Goal: Task Accomplishment & Management: Manage account settings

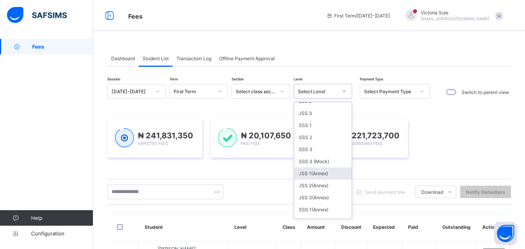
scroll to position [87, 0]
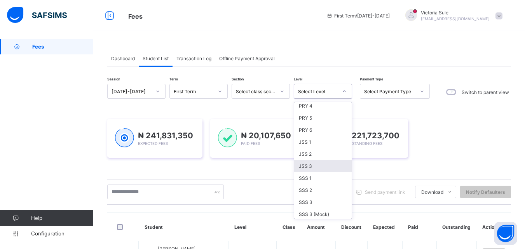
click at [304, 165] on div "JSS 3" at bounding box center [323, 166] width 58 height 12
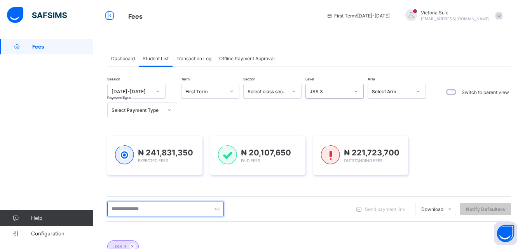
click at [136, 213] on input "text" at bounding box center [165, 209] width 117 height 15
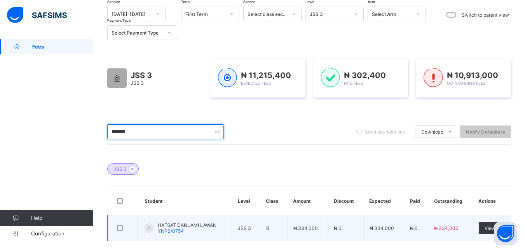
scroll to position [0, 0]
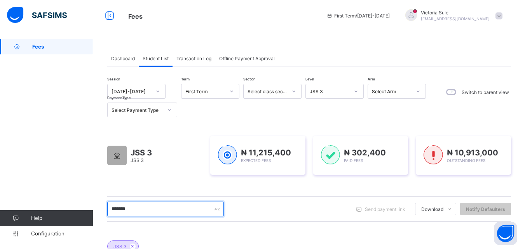
drag, startPoint x: 137, startPoint y: 211, endPoint x: 112, endPoint y: 217, distance: 25.6
click at [112, 217] on div "******* Send payment link Download Students Payment Students Payment Status Stu…" at bounding box center [309, 209] width 404 height 26
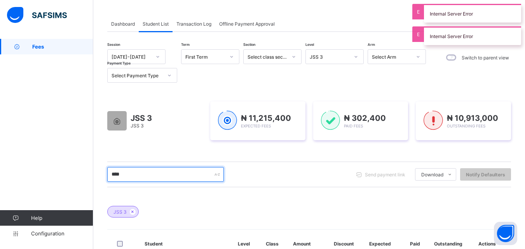
scroll to position [116, 0]
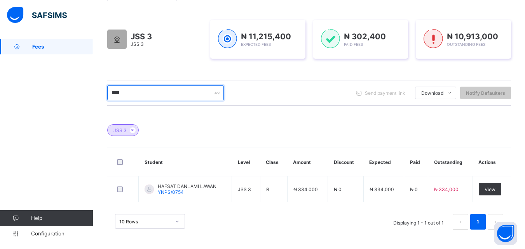
click at [138, 97] on input "****" at bounding box center [165, 93] width 117 height 15
click at [143, 98] on input "****" at bounding box center [165, 93] width 117 height 15
click at [131, 93] on input "****" at bounding box center [165, 93] width 117 height 15
click at [130, 93] on input "****" at bounding box center [165, 93] width 117 height 15
drag, startPoint x: 138, startPoint y: 91, endPoint x: 113, endPoint y: 97, distance: 25.8
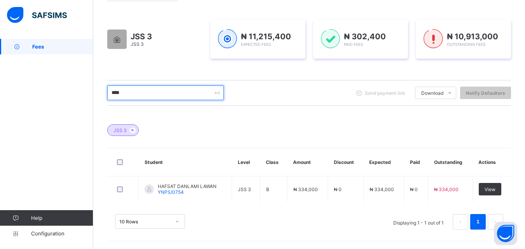
click at [113, 97] on input "****" at bounding box center [165, 93] width 117 height 15
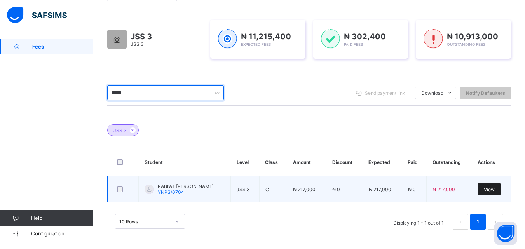
type input "*****"
click at [492, 187] on span "View" at bounding box center [489, 190] width 11 height 6
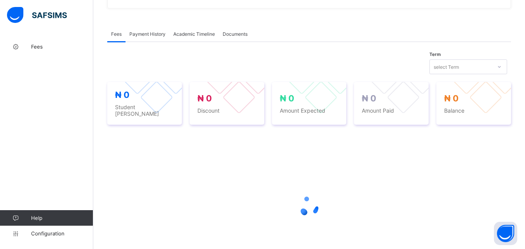
scroll to position [275, 0]
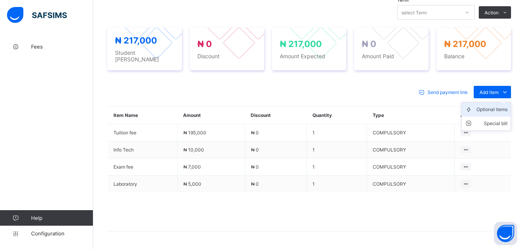
click at [492, 106] on div "Optional items" at bounding box center [491, 110] width 31 height 8
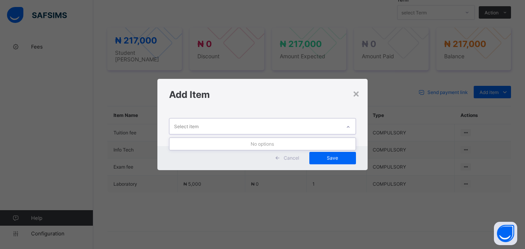
click at [347, 124] on div at bounding box center [348, 127] width 13 height 12
click at [355, 94] on div "×" at bounding box center [356, 93] width 7 height 13
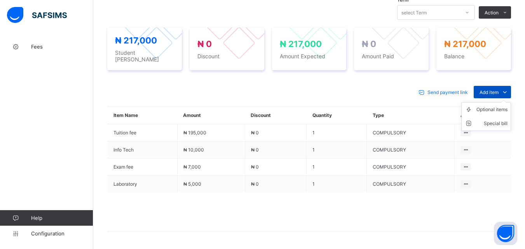
click at [495, 89] on span "Add item" at bounding box center [489, 92] width 19 height 6
click at [496, 107] on div "Optional items" at bounding box center [491, 110] width 31 height 8
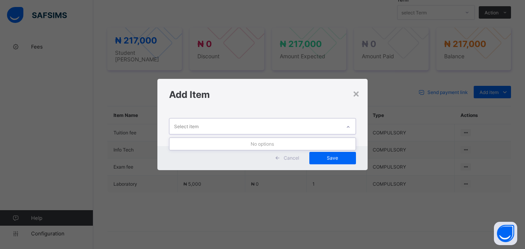
click at [349, 126] on icon at bounding box center [348, 127] width 5 height 8
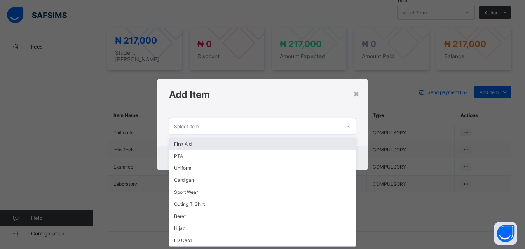
click at [319, 146] on div "First Aid" at bounding box center [262, 144] width 186 height 12
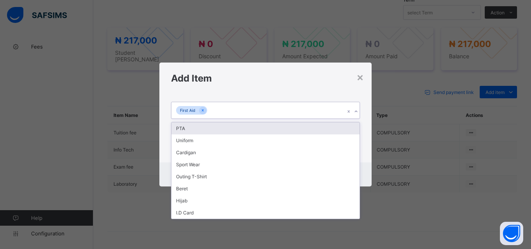
click at [354, 109] on icon at bounding box center [356, 112] width 5 height 8
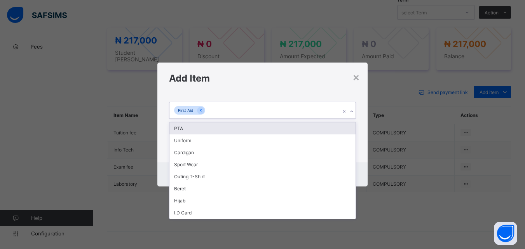
click at [339, 129] on div "PTA" at bounding box center [262, 128] width 186 height 12
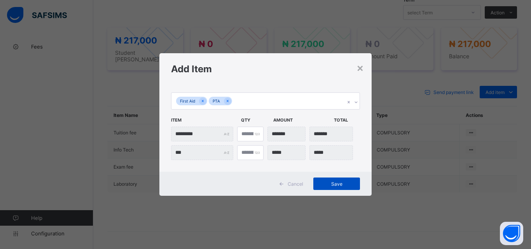
click at [334, 181] on span "Save" at bounding box center [336, 184] width 35 height 6
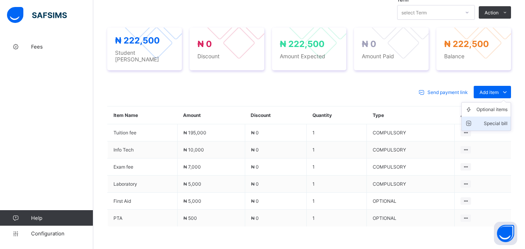
click at [501, 120] on div "Special bill" at bounding box center [491, 124] width 31 height 8
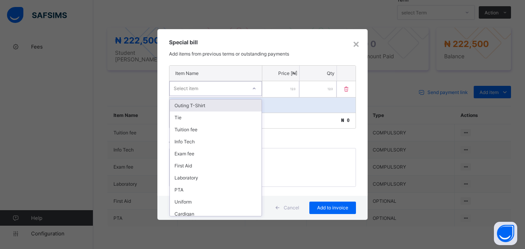
click at [243, 89] on div "Select item" at bounding box center [208, 88] width 77 height 11
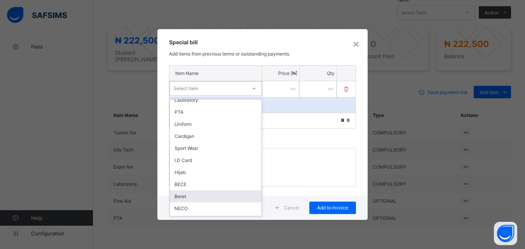
scroll to position [112, 0]
click at [216, 196] on div "Arrears" at bounding box center [216, 198] width 92 height 12
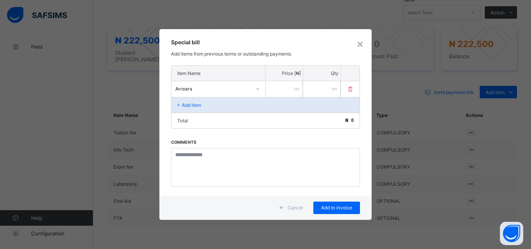
click at [286, 91] on input "number" at bounding box center [283, 89] width 37 height 16
type input "******"
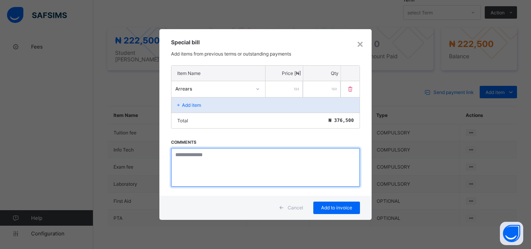
click at [194, 161] on textarea at bounding box center [265, 167] width 189 height 39
drag, startPoint x: 194, startPoint y: 159, endPoint x: 180, endPoint y: 150, distance: 16.9
click at [180, 150] on textarea at bounding box center [265, 167] width 189 height 39
click at [180, 156] on textarea at bounding box center [265, 167] width 189 height 39
drag, startPoint x: 176, startPoint y: 157, endPoint x: 244, endPoint y: 163, distance: 67.5
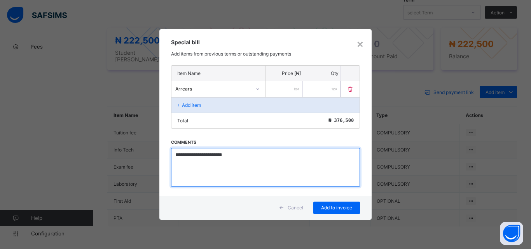
click at [244, 163] on textarea "**********" at bounding box center [265, 167] width 189 height 39
type textarea "**********"
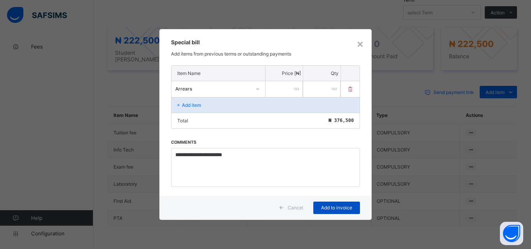
click at [335, 210] on span "Add to invoice" at bounding box center [336, 208] width 35 height 6
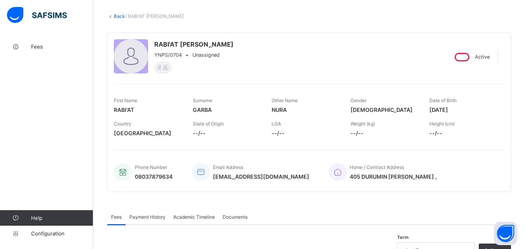
scroll to position [0, 0]
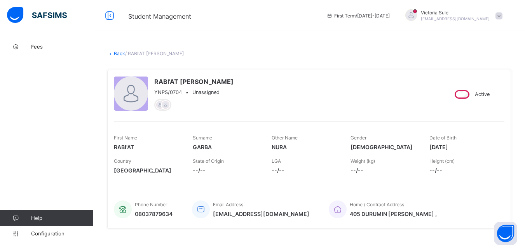
click at [116, 52] on link "Back" at bounding box center [119, 54] width 11 height 6
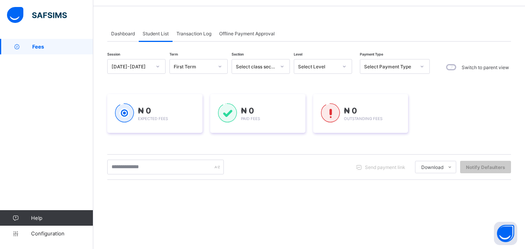
scroll to position [39, 0]
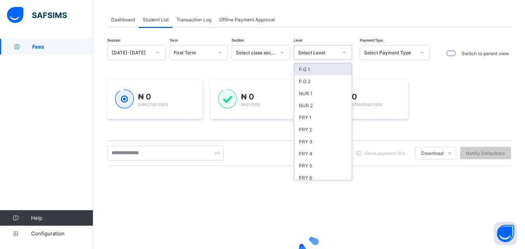
click at [326, 55] on div "Select Level" at bounding box center [318, 53] width 40 height 6
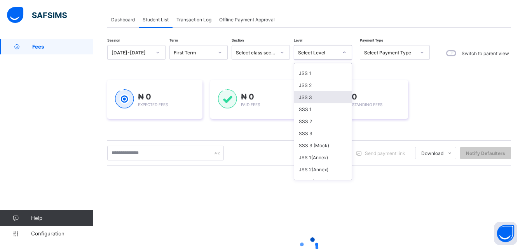
click at [313, 99] on div "JSS 3" at bounding box center [323, 97] width 58 height 12
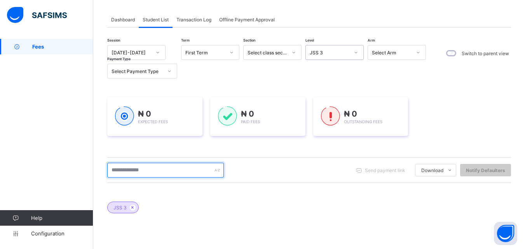
click at [164, 172] on input "text" at bounding box center [165, 170] width 117 height 15
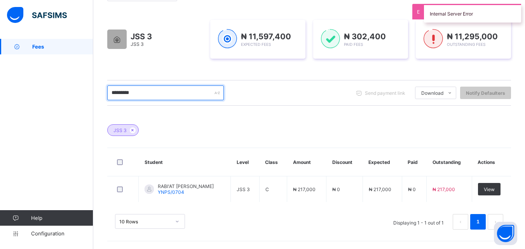
scroll to position [116, 0]
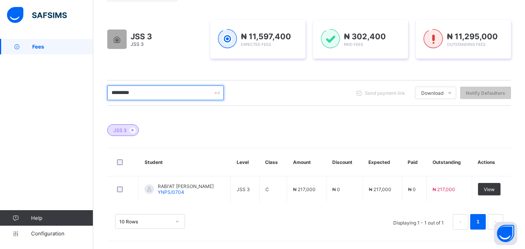
click at [154, 96] on input "*********" at bounding box center [165, 93] width 117 height 15
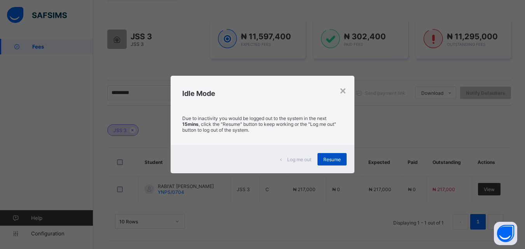
click at [323, 162] on div "Resume" at bounding box center [332, 159] width 29 height 12
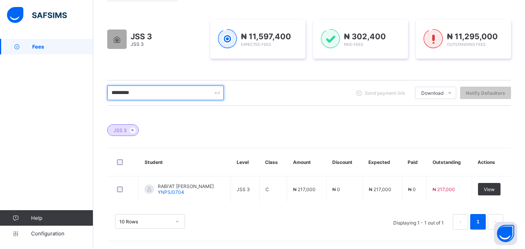
click at [143, 96] on input "*********" at bounding box center [165, 93] width 117 height 15
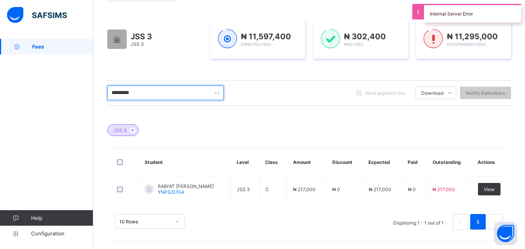
drag, startPoint x: 140, startPoint y: 96, endPoint x: 72, endPoint y: 113, distance: 70.0
click at [72, 113] on div "Fees First Term / [DATE]-[DATE] [PERSON_NAME] [EMAIL_ADDRESS][DOMAIN_NAME] Fees…" at bounding box center [262, 66] width 525 height 365
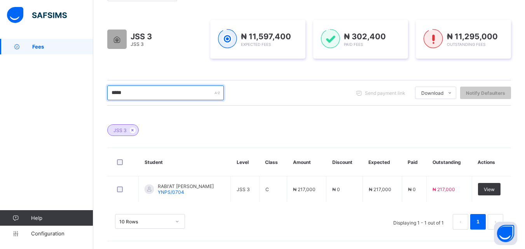
click at [154, 90] on input "*****" at bounding box center [165, 93] width 117 height 15
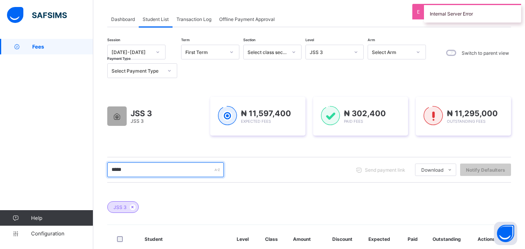
scroll to position [38, 0]
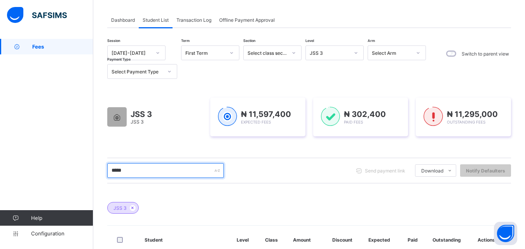
click at [135, 170] on input "*****" at bounding box center [165, 170] width 117 height 15
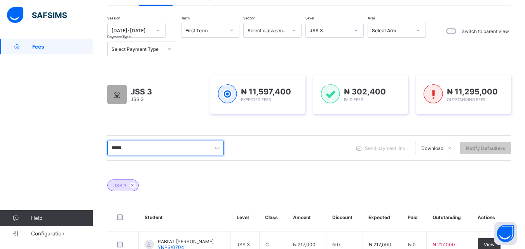
scroll to position [78, 0]
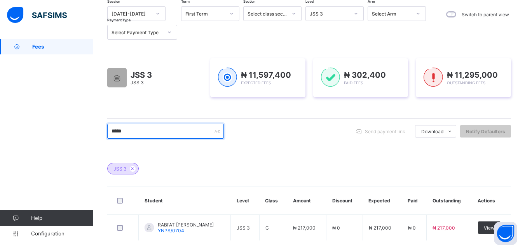
click at [162, 133] on input "*****" at bounding box center [165, 131] width 117 height 15
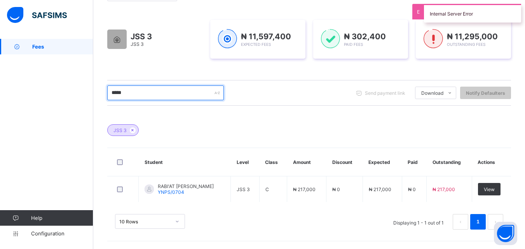
scroll to position [116, 0]
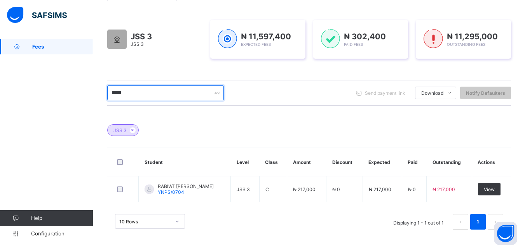
click at [142, 93] on input "*****" at bounding box center [165, 93] width 117 height 15
click at [150, 98] on input "*****" at bounding box center [165, 93] width 117 height 15
click at [134, 91] on input "*****" at bounding box center [165, 93] width 117 height 15
click at [152, 95] on input "*****" at bounding box center [165, 93] width 117 height 15
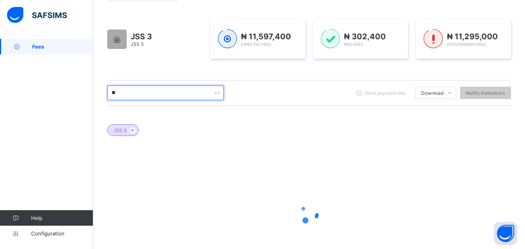
type input "*"
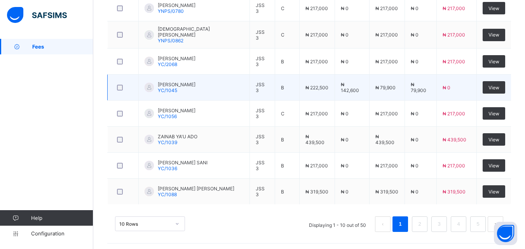
scroll to position [351, 0]
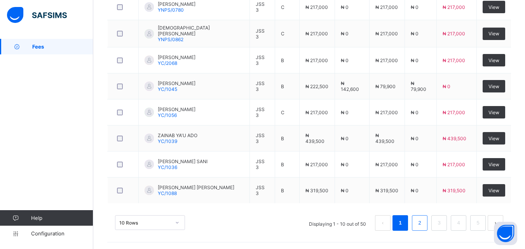
click at [423, 223] on link "2" at bounding box center [419, 223] width 7 height 10
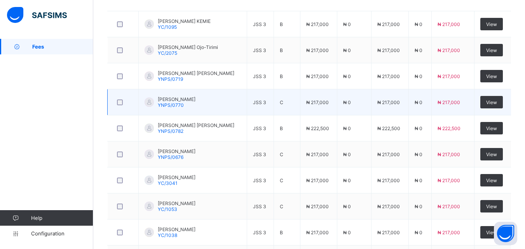
scroll to position [283, 0]
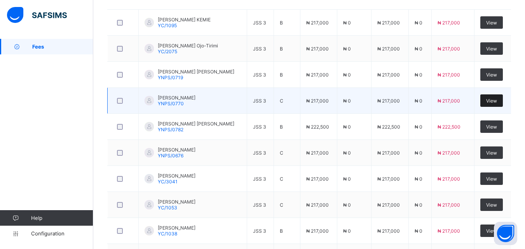
click at [494, 103] on span "View" at bounding box center [491, 101] width 11 height 6
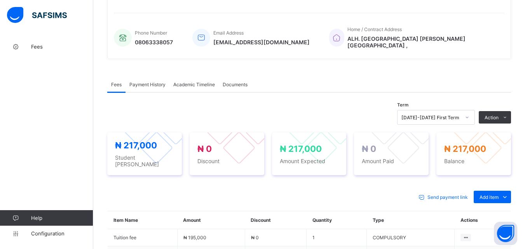
scroll to position [275, 0]
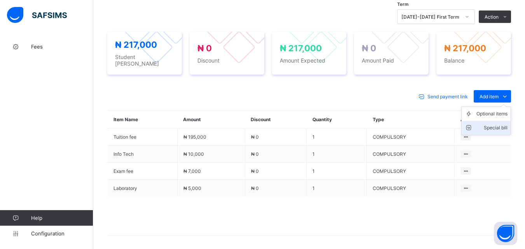
click at [485, 121] on li "Special bill" at bounding box center [486, 128] width 49 height 14
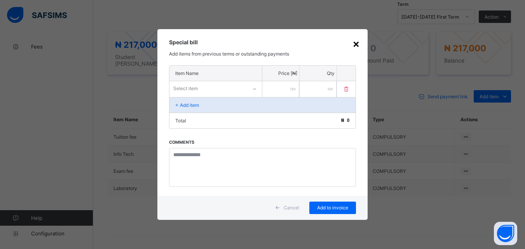
click at [357, 46] on div "×" at bounding box center [356, 43] width 7 height 13
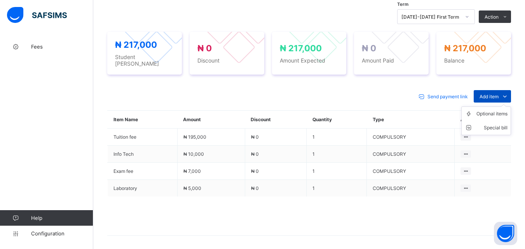
click at [498, 94] on span "Add item" at bounding box center [489, 97] width 19 height 6
click at [497, 110] on div "Optional items" at bounding box center [491, 114] width 31 height 8
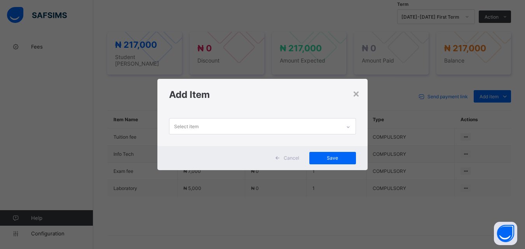
click at [346, 130] on div at bounding box center [348, 127] width 13 height 12
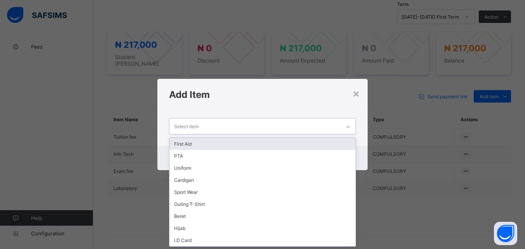
click at [333, 143] on div "First Aid" at bounding box center [262, 144] width 186 height 12
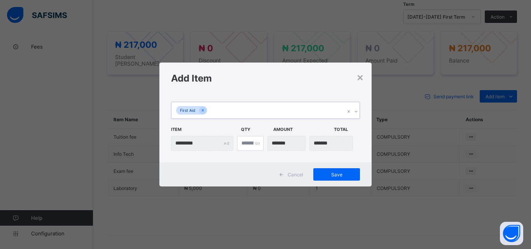
click at [357, 113] on icon at bounding box center [356, 112] width 5 height 8
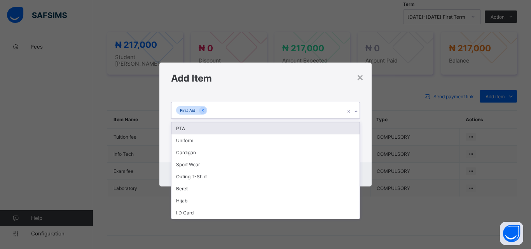
click at [349, 129] on div "PTA" at bounding box center [265, 128] width 188 height 12
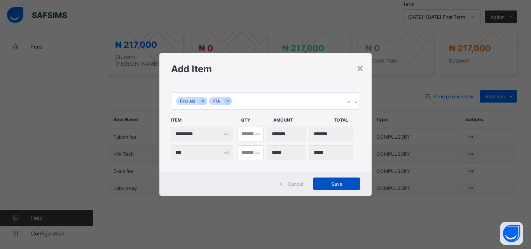
click at [339, 184] on span "Save" at bounding box center [336, 184] width 35 height 6
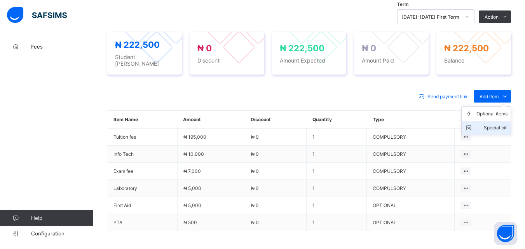
click at [496, 124] on div "Special bill" at bounding box center [491, 128] width 31 height 8
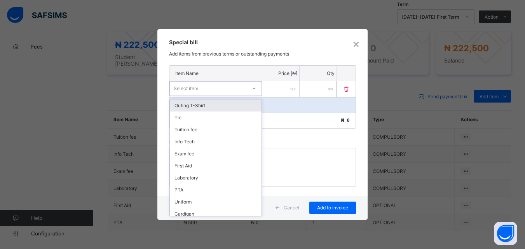
click at [216, 86] on div "Select item" at bounding box center [208, 88] width 77 height 11
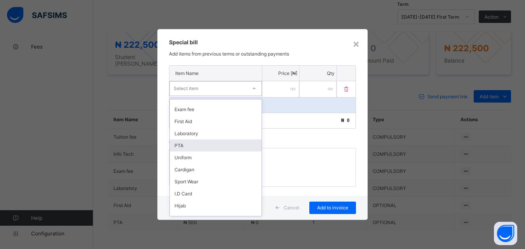
scroll to position [112, 0]
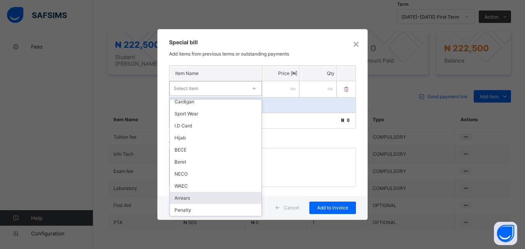
click at [199, 195] on div "Arrears" at bounding box center [216, 198] width 92 height 12
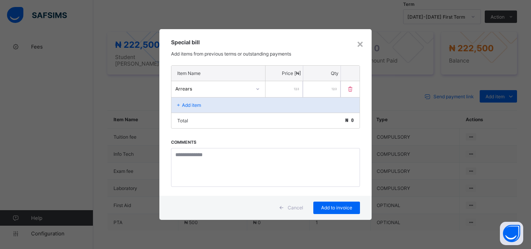
click at [294, 89] on div at bounding box center [283, 89] width 37 height 16
click at [291, 87] on input "number" at bounding box center [283, 89] width 37 height 16
type input "******"
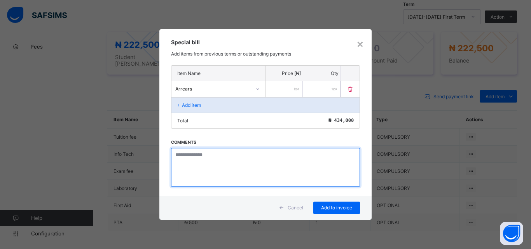
click at [213, 162] on textarea at bounding box center [265, 167] width 189 height 39
paste textarea "**********"
type textarea "**********"
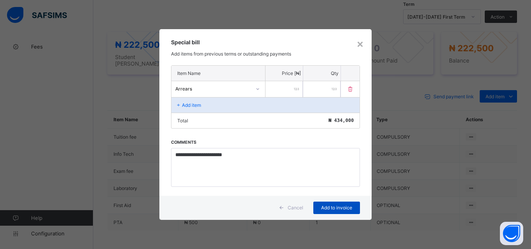
click at [336, 209] on span "Add to invoice" at bounding box center [336, 208] width 35 height 6
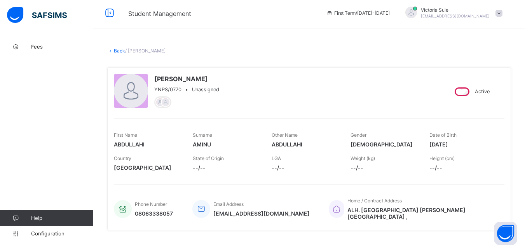
scroll to position [0, 0]
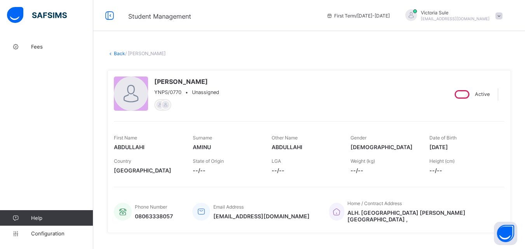
click at [120, 54] on link "Back" at bounding box center [119, 54] width 11 height 6
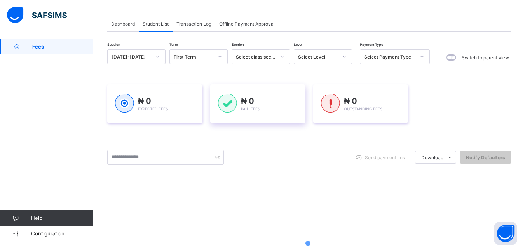
scroll to position [78, 0]
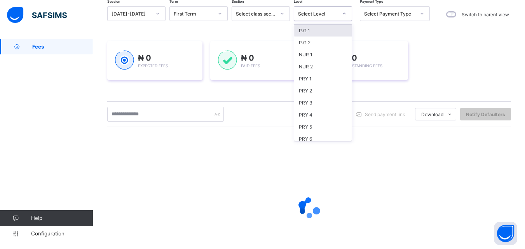
click at [319, 15] on div "Select Level" at bounding box center [318, 14] width 40 height 6
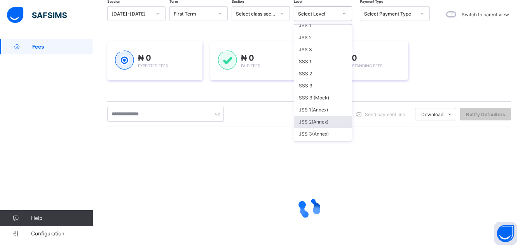
scroll to position [87, 0]
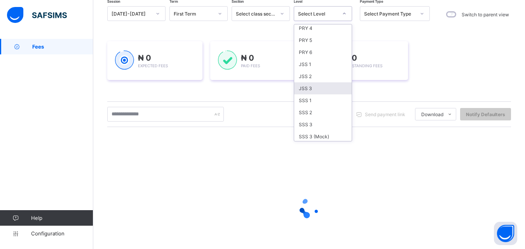
click at [311, 91] on div "JSS 3" at bounding box center [323, 88] width 58 height 12
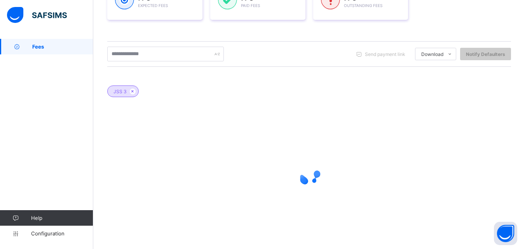
scroll to position [155, 0]
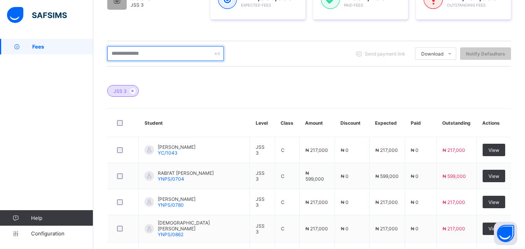
click at [145, 57] on input "text" at bounding box center [165, 53] width 117 height 15
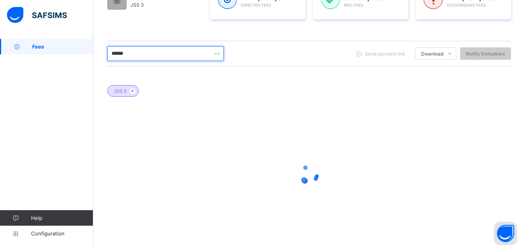
type input "*******"
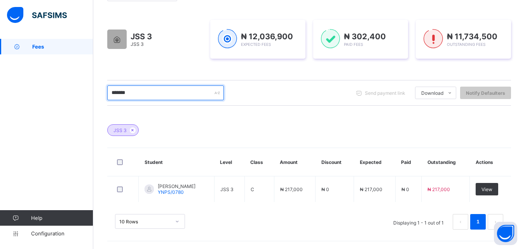
scroll to position [116, 0]
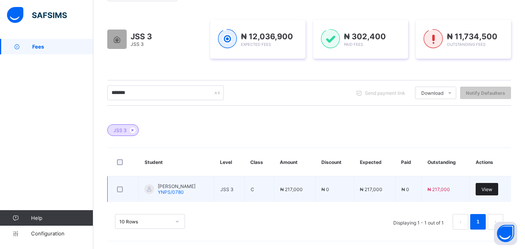
click at [492, 190] on span "View" at bounding box center [487, 190] width 11 height 6
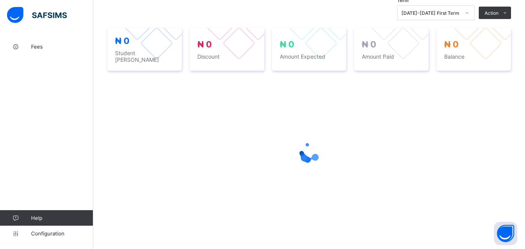
scroll to position [275, 0]
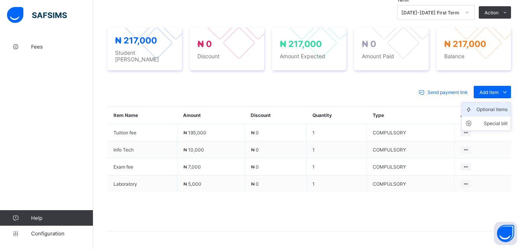
click at [497, 106] on div "Optional items" at bounding box center [491, 110] width 31 height 8
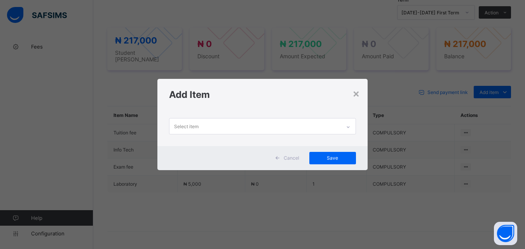
click at [350, 126] on icon at bounding box center [348, 127] width 5 height 8
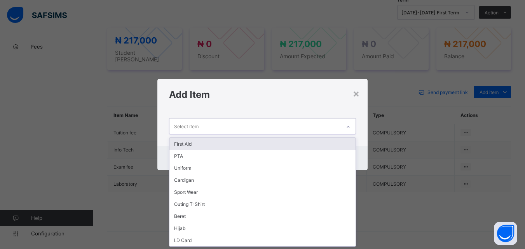
click at [311, 142] on div "First Aid" at bounding box center [262, 144] width 186 height 12
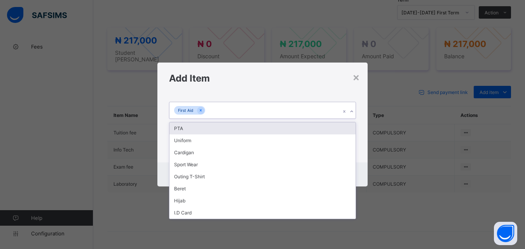
click at [351, 110] on icon at bounding box center [351, 112] width 5 height 8
click at [336, 126] on div "PTA" at bounding box center [262, 128] width 186 height 12
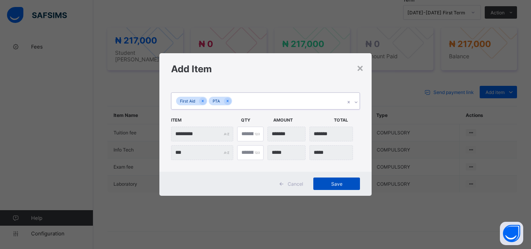
click at [327, 188] on div "Save" at bounding box center [336, 184] width 47 height 12
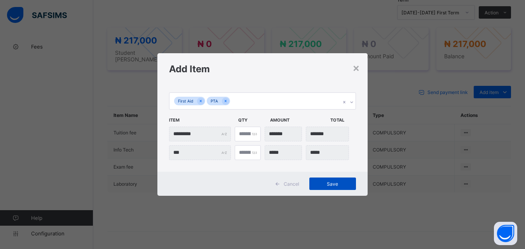
click at [334, 186] on span "Save" at bounding box center [332, 184] width 35 height 6
click at [327, 187] on span "Save" at bounding box center [332, 184] width 35 height 6
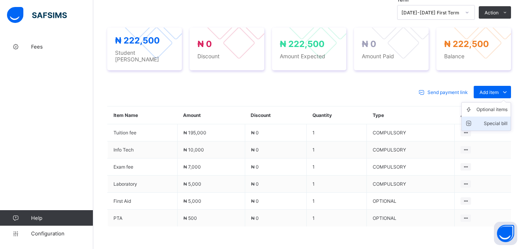
click at [501, 120] on div "Special bill" at bounding box center [491, 124] width 31 height 8
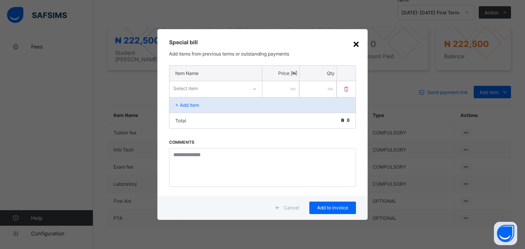
click at [356, 45] on div "×" at bounding box center [356, 43] width 7 height 13
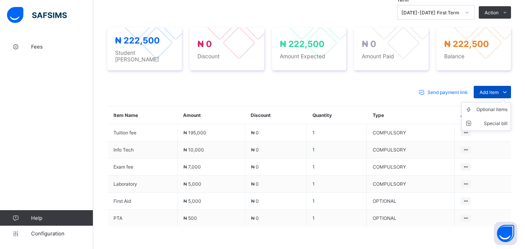
click at [508, 88] on icon at bounding box center [505, 92] width 9 height 8
click at [500, 120] on div "Special bill" at bounding box center [491, 124] width 31 height 8
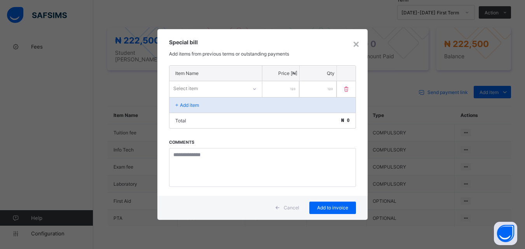
click at [247, 83] on div "Select item" at bounding box center [208, 88] width 78 height 11
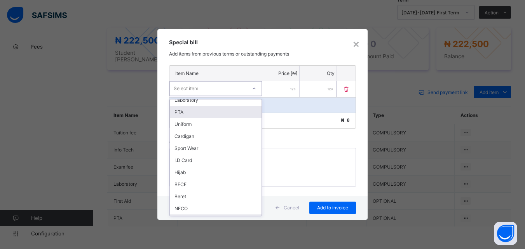
scroll to position [112, 0]
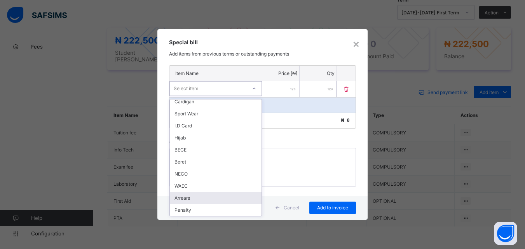
click at [213, 194] on div "Arrears" at bounding box center [216, 198] width 92 height 12
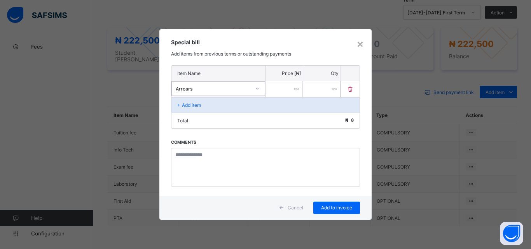
click at [282, 92] on input "number" at bounding box center [283, 89] width 37 height 16
type input "******"
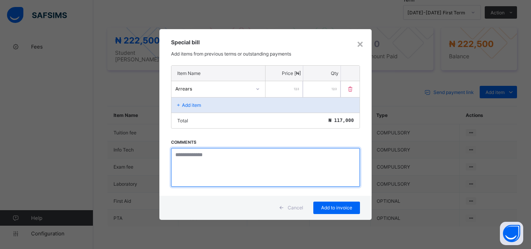
click at [191, 155] on textarea at bounding box center [265, 167] width 189 height 39
paste textarea "**********"
type textarea "**********"
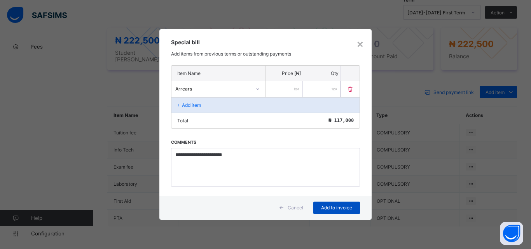
click at [327, 209] on span "Add to invoice" at bounding box center [336, 208] width 35 height 6
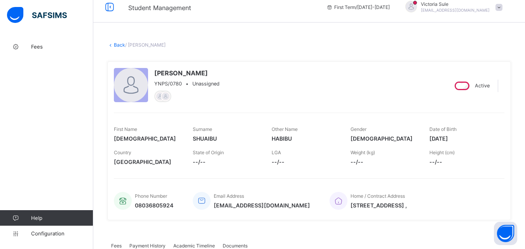
scroll to position [3, 0]
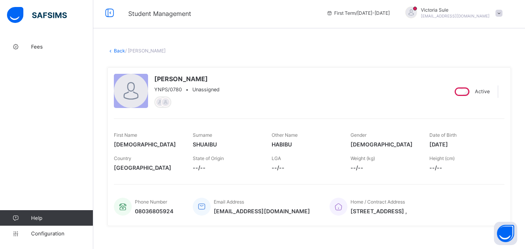
click at [117, 49] on link "Back" at bounding box center [119, 51] width 11 height 6
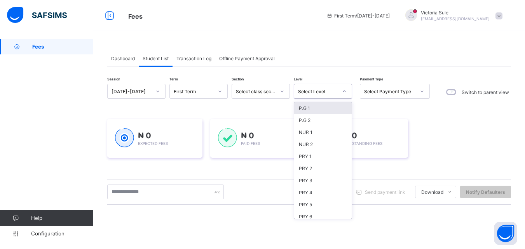
click at [332, 95] on div "Select Level" at bounding box center [315, 91] width 43 height 11
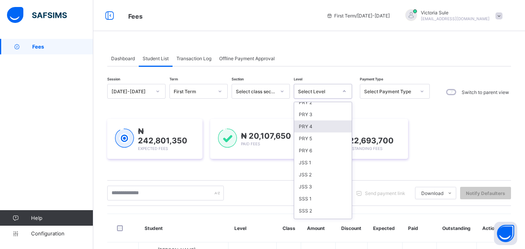
scroll to position [78, 0]
click at [312, 151] on div "JSS 1" at bounding box center [323, 151] width 58 height 12
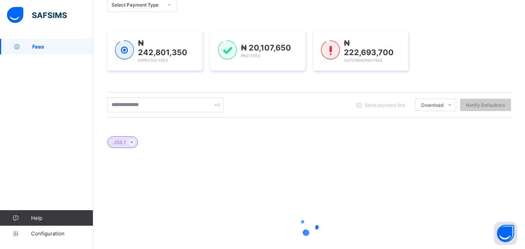
scroll to position [117, 0]
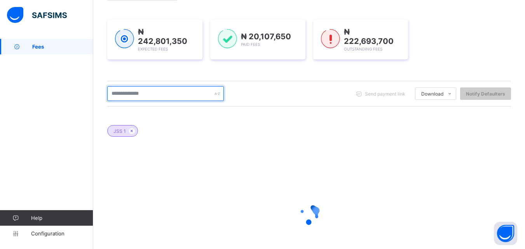
click at [148, 97] on input "text" at bounding box center [165, 93] width 117 height 15
type input "****"
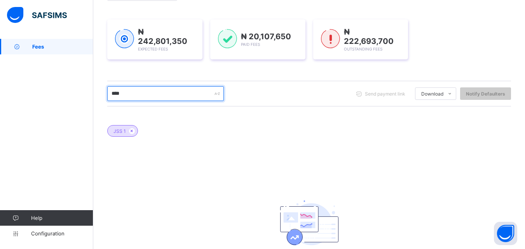
click at [150, 90] on input "****" at bounding box center [165, 93] width 117 height 15
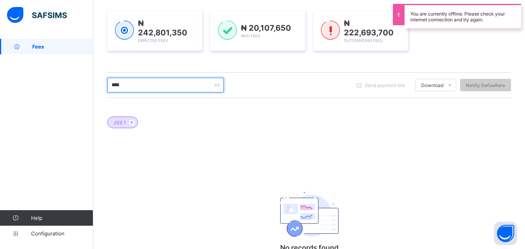
scroll to position [155, 0]
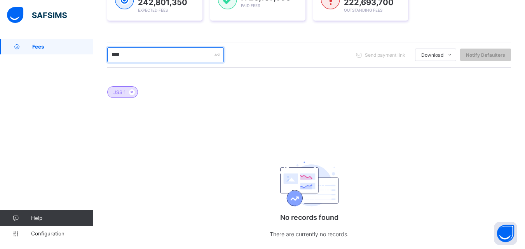
click at [180, 51] on input "****" at bounding box center [165, 54] width 117 height 15
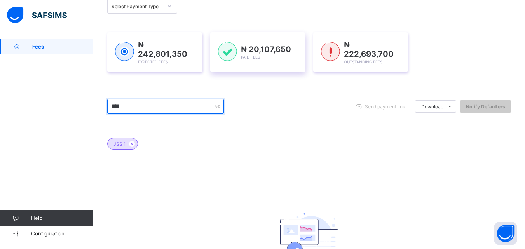
scroll to position [39, 0]
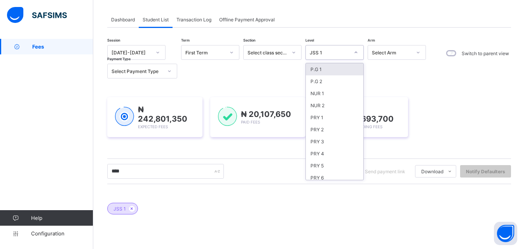
click at [323, 48] on div "JSS 1" at bounding box center [327, 52] width 43 height 11
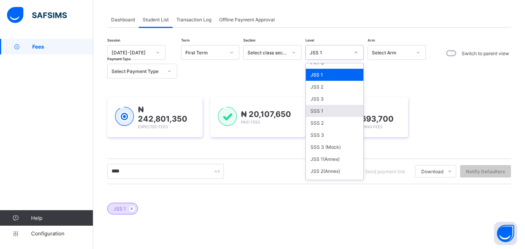
scroll to position [117, 0]
click at [324, 106] on div "SSS 1" at bounding box center [335, 109] width 58 height 12
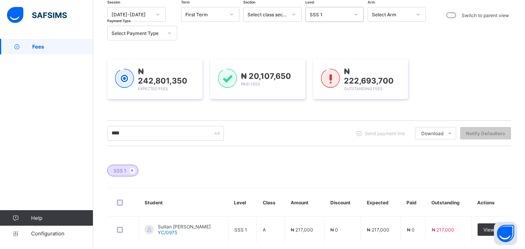
scroll to position [116, 0]
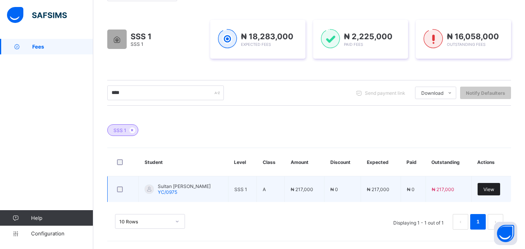
click at [494, 192] on div "View" at bounding box center [489, 189] width 23 height 12
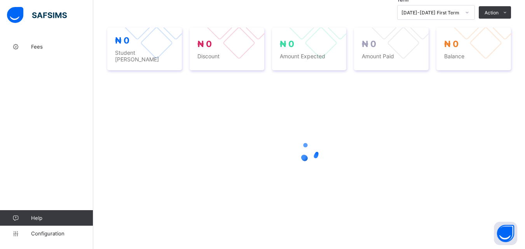
scroll to position [275, 0]
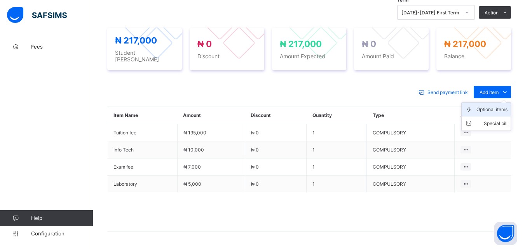
click at [498, 106] on div "Optional items" at bounding box center [491, 110] width 31 height 8
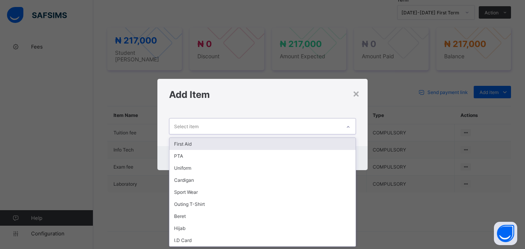
click at [345, 124] on div at bounding box center [348, 127] width 13 height 12
click at [333, 141] on div "First Aid" at bounding box center [262, 144] width 186 height 12
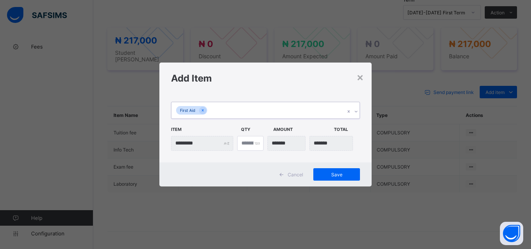
click at [354, 111] on icon at bounding box center [356, 112] width 5 height 8
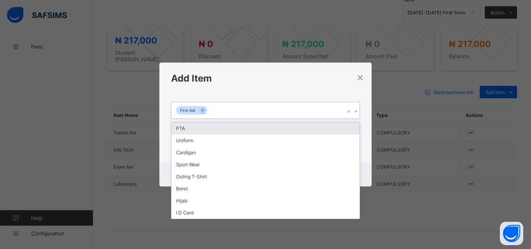
click at [347, 127] on div "PTA" at bounding box center [265, 128] width 188 height 12
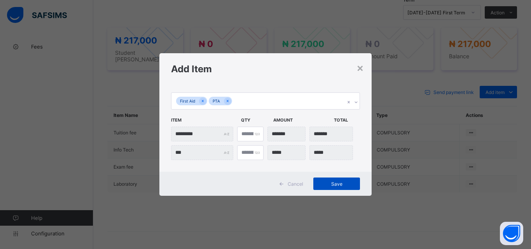
click at [337, 180] on div "Save" at bounding box center [336, 184] width 47 height 12
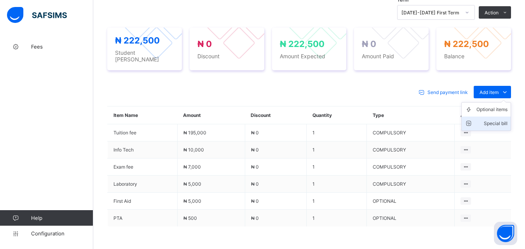
click at [491, 120] on div "Special bill" at bounding box center [491, 124] width 31 height 8
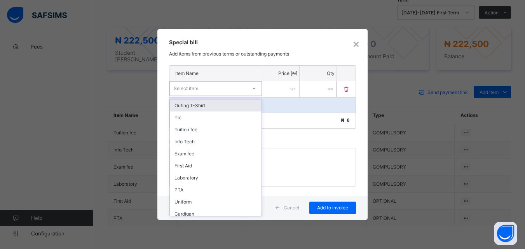
click at [234, 86] on div "Select item" at bounding box center [208, 88] width 77 height 11
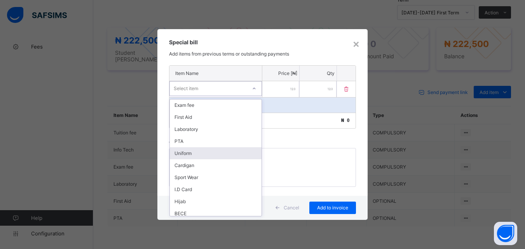
scroll to position [112, 0]
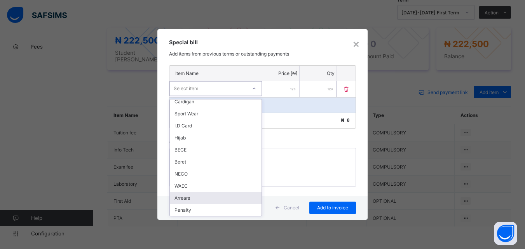
click at [214, 195] on div "Arrears" at bounding box center [216, 198] width 92 height 12
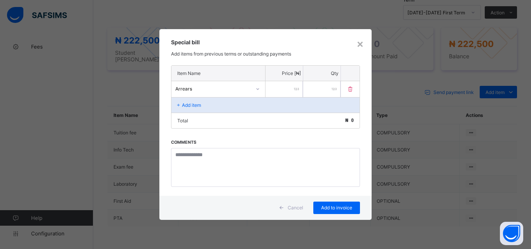
click at [281, 88] on input "number" at bounding box center [283, 89] width 37 height 16
type input "*****"
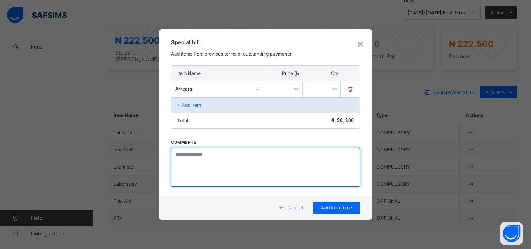
click at [208, 160] on textarea at bounding box center [265, 167] width 189 height 39
paste textarea "**********"
type textarea "**********"
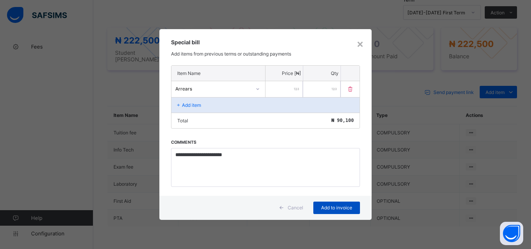
click at [340, 207] on span "Add to invoice" at bounding box center [336, 208] width 35 height 6
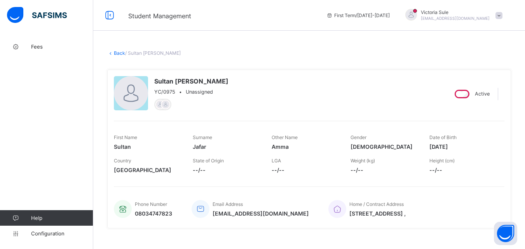
scroll to position [0, 0]
click at [122, 54] on link "Back" at bounding box center [119, 54] width 11 height 6
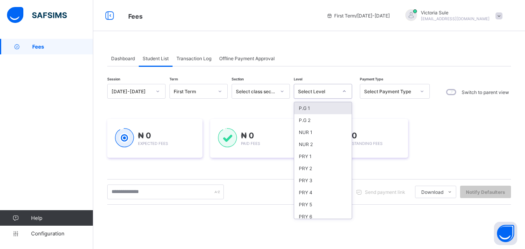
click at [328, 92] on div "Select Level" at bounding box center [318, 92] width 40 height 6
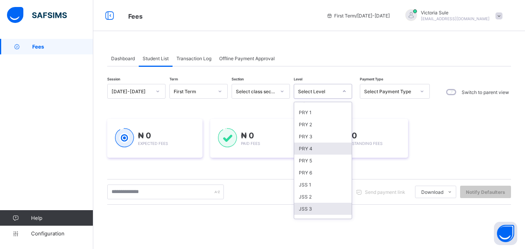
scroll to position [78, 0]
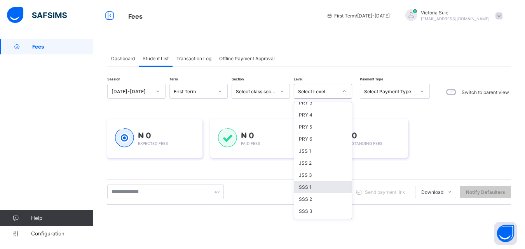
click at [316, 183] on div "SSS 1" at bounding box center [323, 187] width 58 height 12
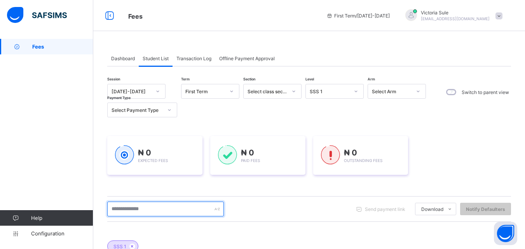
click at [158, 206] on input "text" at bounding box center [165, 209] width 117 height 15
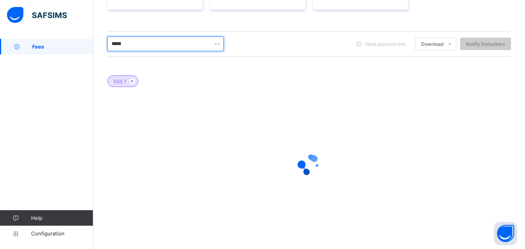
scroll to position [166, 0]
type input "*****"
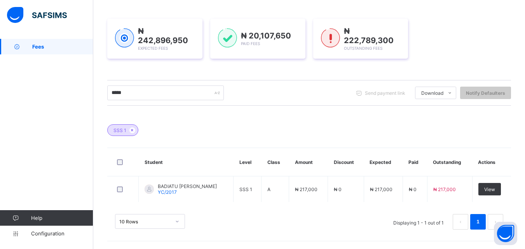
scroll to position [116, 0]
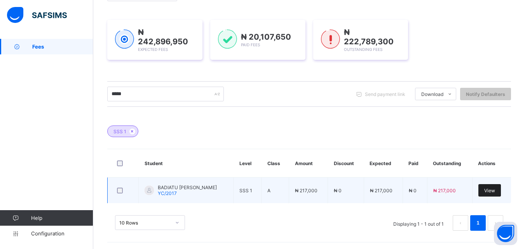
click at [494, 190] on span "View" at bounding box center [489, 191] width 11 height 6
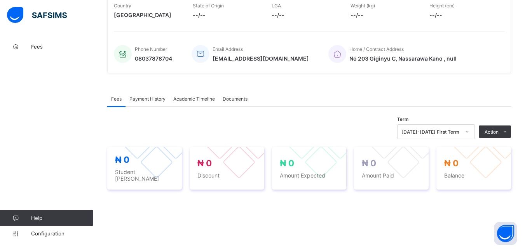
scroll to position [256, 0]
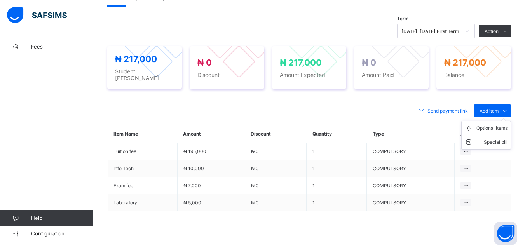
click at [493, 121] on ul "Optional items Special bill" at bounding box center [486, 135] width 50 height 29
click at [492, 124] on div "Optional items" at bounding box center [491, 128] width 31 height 8
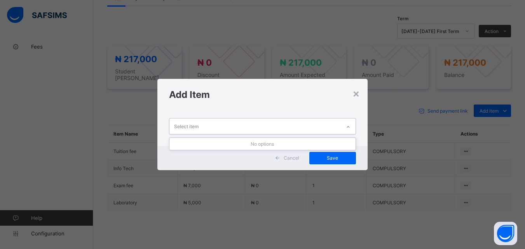
click at [349, 123] on div at bounding box center [348, 127] width 13 height 12
click at [354, 92] on div "×" at bounding box center [356, 93] width 7 height 13
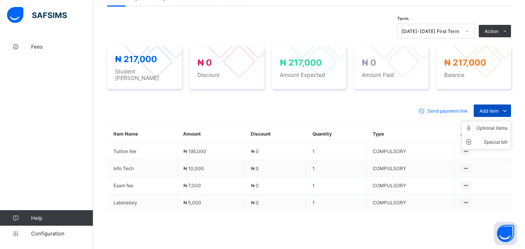
click at [493, 108] on span "Add item" at bounding box center [489, 111] width 19 height 6
click at [490, 124] on div "Optional items" at bounding box center [491, 128] width 31 height 8
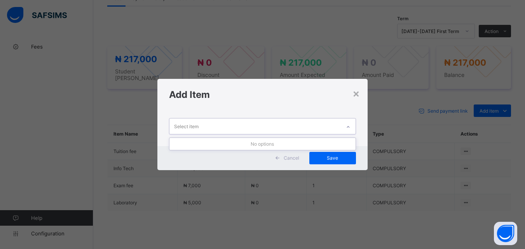
click at [350, 128] on icon at bounding box center [348, 127] width 5 height 8
click at [354, 95] on div "×" at bounding box center [356, 93] width 7 height 13
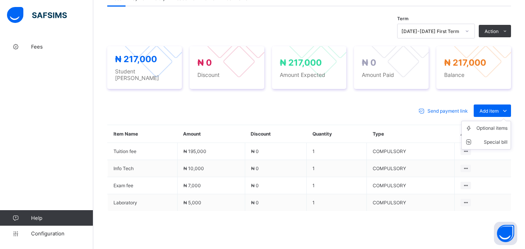
click at [495, 121] on ul "Optional items Special bill" at bounding box center [486, 135] width 50 height 29
click at [491, 129] on li "Optional items" at bounding box center [486, 128] width 49 height 14
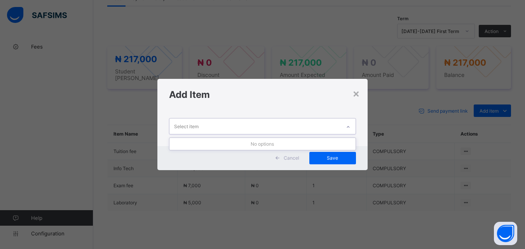
click at [345, 126] on div at bounding box center [348, 127] width 13 height 12
click at [357, 86] on div "Add Item" at bounding box center [262, 94] width 210 height 31
click at [357, 93] on div "×" at bounding box center [356, 93] width 7 height 13
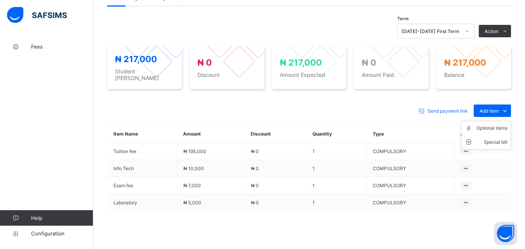
click at [498, 121] on ul "Optional items Special bill" at bounding box center [486, 135] width 50 height 29
click at [497, 127] on div "Optional items" at bounding box center [491, 128] width 31 height 8
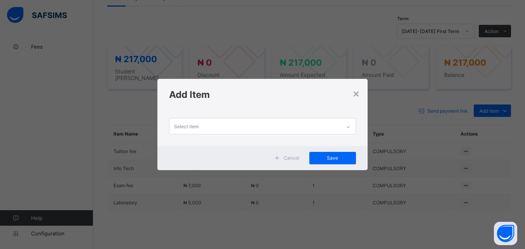
click at [350, 125] on icon at bounding box center [348, 127] width 5 height 8
click at [359, 91] on div "×" at bounding box center [356, 93] width 7 height 13
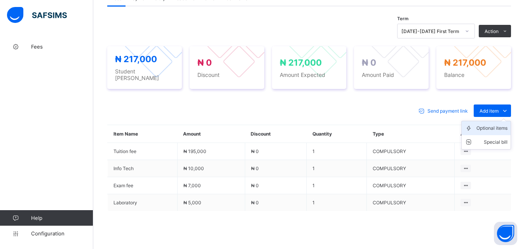
click at [503, 125] on div "Optional items" at bounding box center [491, 128] width 31 height 8
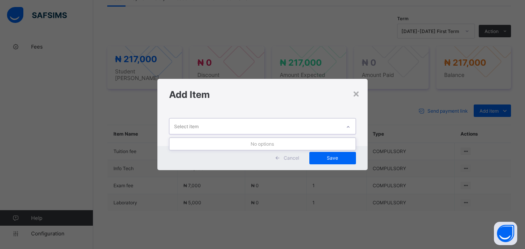
click at [349, 125] on icon at bounding box center [348, 127] width 5 height 8
click at [356, 97] on div "×" at bounding box center [356, 93] width 7 height 13
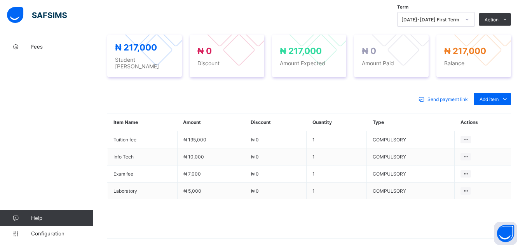
scroll to position [272, 0]
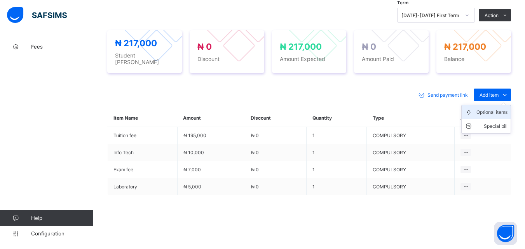
click at [491, 109] on div "Optional items" at bounding box center [491, 112] width 31 height 8
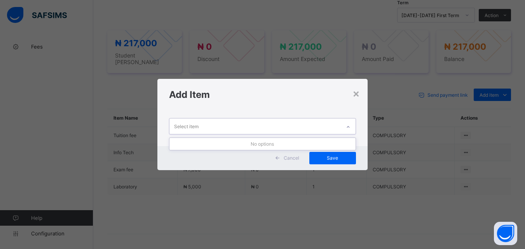
click at [351, 124] on icon at bounding box center [348, 127] width 5 height 8
click at [358, 93] on div "×" at bounding box center [356, 93] width 7 height 13
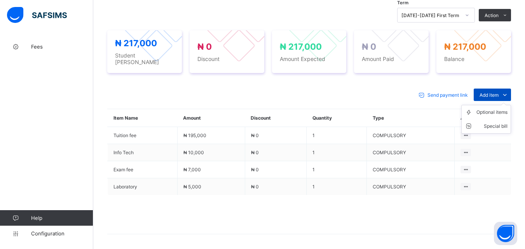
click at [488, 92] on span "Add item" at bounding box center [489, 95] width 19 height 6
click at [492, 109] on div "Optional items" at bounding box center [491, 112] width 31 height 8
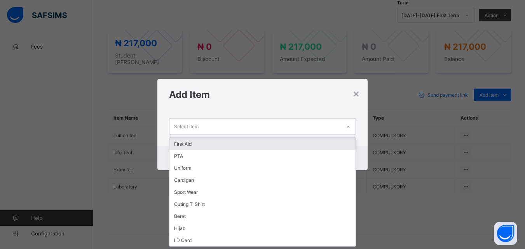
click at [349, 126] on icon at bounding box center [348, 127] width 5 height 8
click at [343, 142] on div "First Aid" at bounding box center [262, 144] width 186 height 12
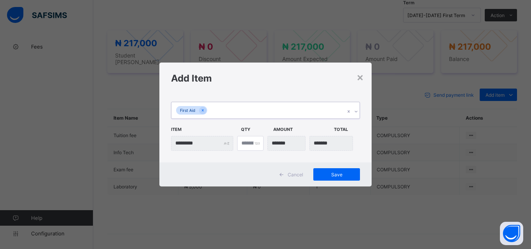
click at [358, 111] on icon at bounding box center [356, 112] width 5 height 8
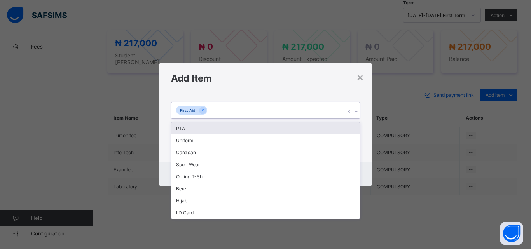
click at [352, 128] on div "PTA" at bounding box center [265, 128] width 188 height 12
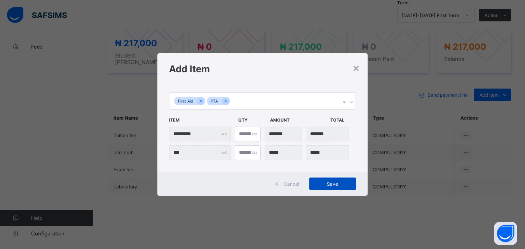
click at [333, 182] on span "Save" at bounding box center [332, 184] width 35 height 6
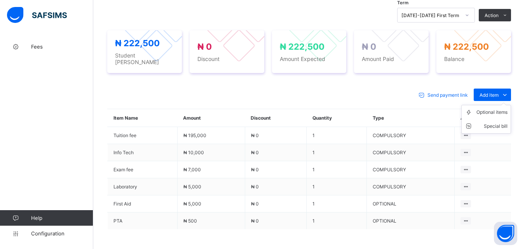
click at [500, 105] on ul "Optional items Special bill" at bounding box center [486, 119] width 50 height 29
click at [497, 109] on div "Optional items" at bounding box center [491, 112] width 31 height 8
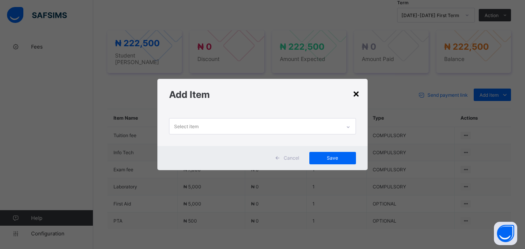
click at [357, 93] on div "×" at bounding box center [356, 93] width 7 height 13
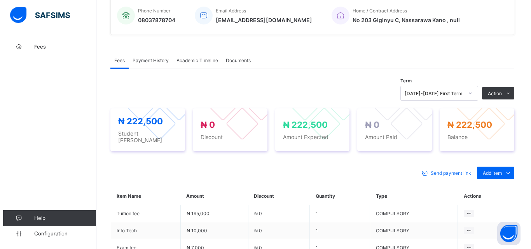
scroll to position [194, 0]
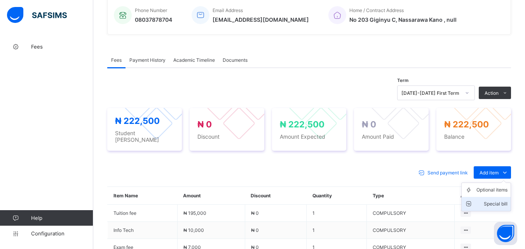
click at [492, 200] on div "Special bill" at bounding box center [491, 204] width 31 height 8
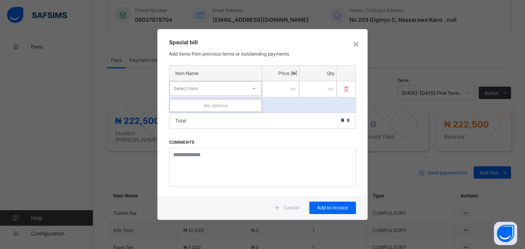
click at [259, 91] on div at bounding box center [254, 88] width 13 height 12
click at [251, 86] on div at bounding box center [254, 88] width 13 height 12
click at [357, 46] on div "×" at bounding box center [356, 43] width 7 height 13
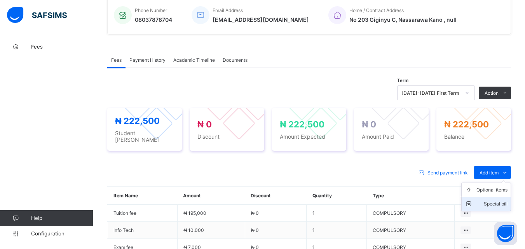
click at [495, 203] on div "Special bill" at bounding box center [491, 204] width 31 height 8
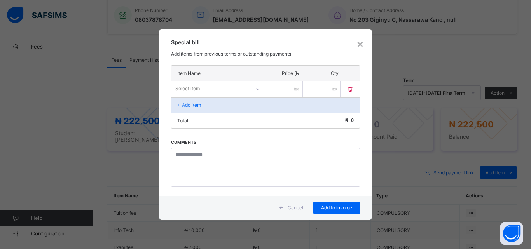
click at [255, 89] on div at bounding box center [257, 89] width 13 height 12
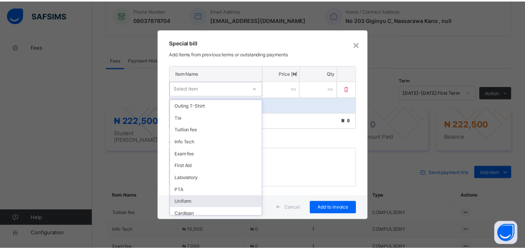
scroll to position [112, 0]
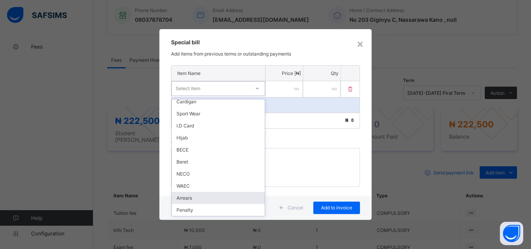
click at [231, 199] on div "Arrears" at bounding box center [218, 198] width 93 height 12
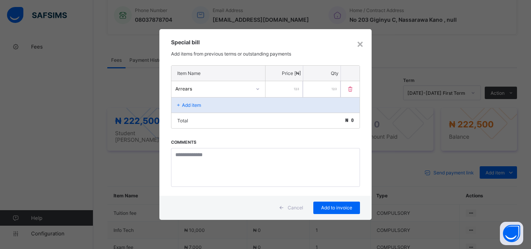
click at [281, 86] on input "number" at bounding box center [283, 89] width 37 height 16
type input "*****"
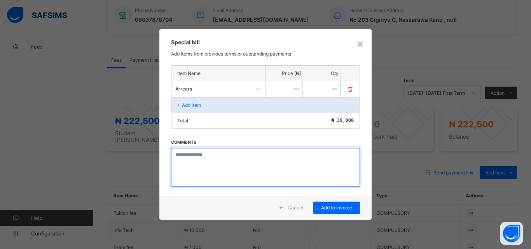
click at [190, 156] on textarea at bounding box center [265, 167] width 189 height 39
paste textarea "**********"
type textarea "**********"
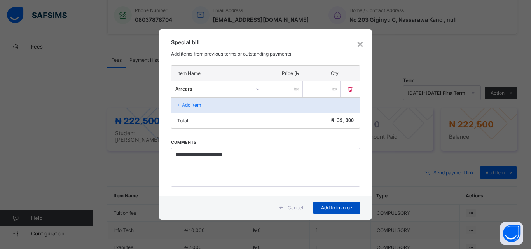
click at [331, 204] on div "Add to invoice" at bounding box center [336, 208] width 47 height 12
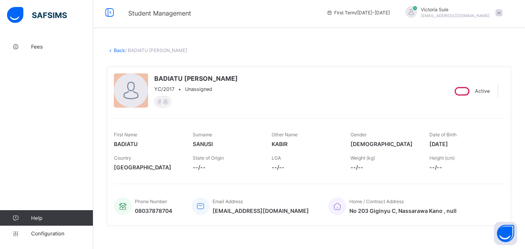
scroll to position [0, 0]
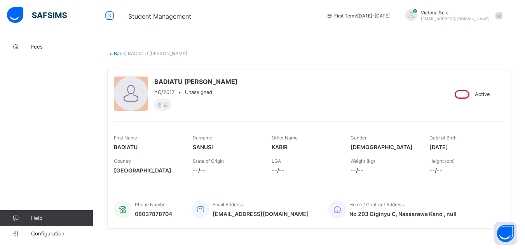
click at [120, 53] on link "Back" at bounding box center [119, 54] width 11 height 6
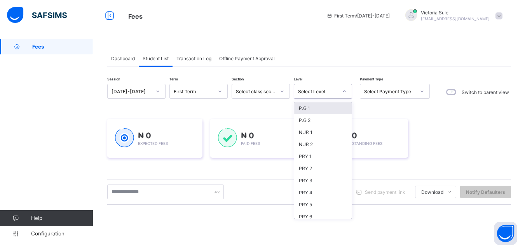
click at [339, 95] on div at bounding box center [344, 91] width 13 height 12
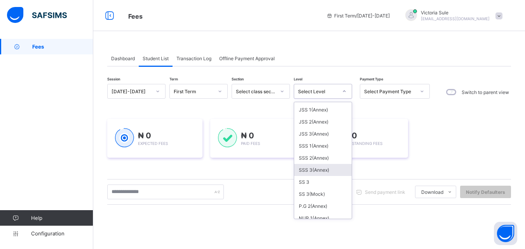
scroll to position [126, 0]
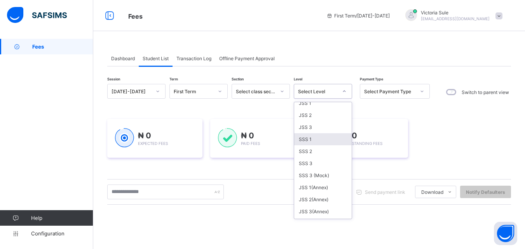
click at [312, 140] on div "SSS 1" at bounding box center [323, 139] width 58 height 12
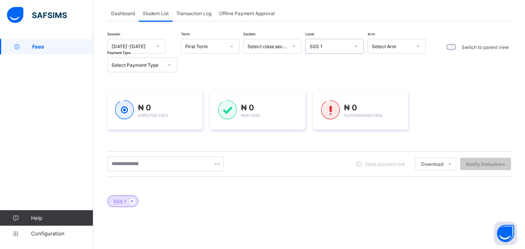
scroll to position [117, 0]
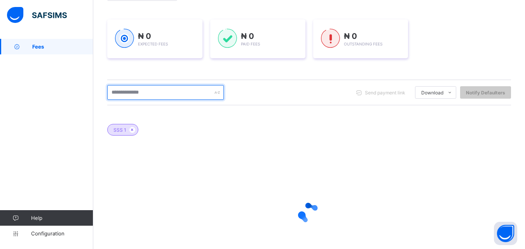
click at [139, 98] on input "text" at bounding box center [165, 92] width 117 height 15
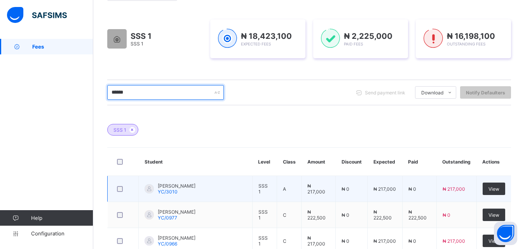
scroll to position [220, 0]
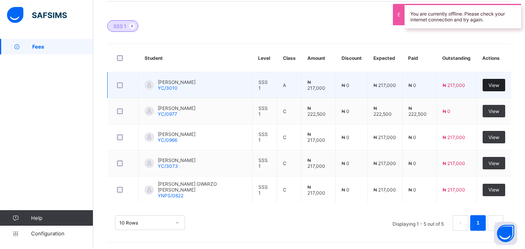
type input "******"
click at [499, 86] on span "View" at bounding box center [494, 85] width 11 height 6
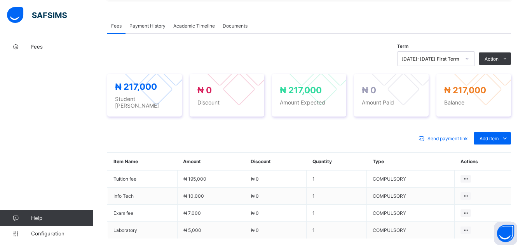
scroll to position [236, 0]
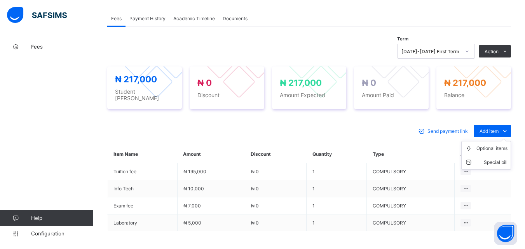
click at [486, 141] on ul "Optional items Special bill" at bounding box center [486, 155] width 50 height 29
click at [489, 146] on div "Optional items" at bounding box center [491, 149] width 31 height 8
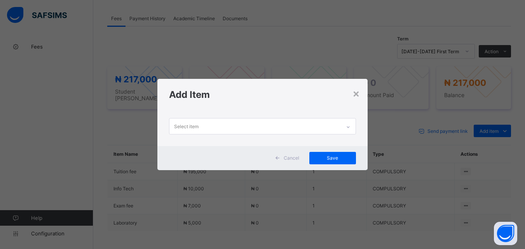
click at [351, 125] on icon at bounding box center [348, 127] width 5 height 8
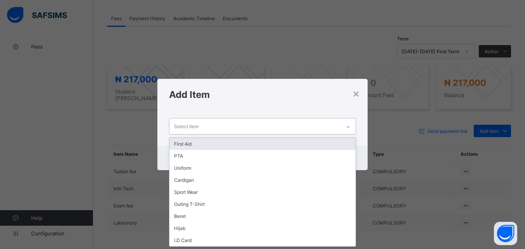
click at [335, 143] on div "First Aid" at bounding box center [262, 144] width 186 height 12
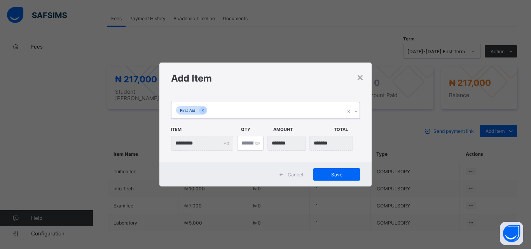
click at [356, 111] on icon at bounding box center [356, 112] width 5 height 8
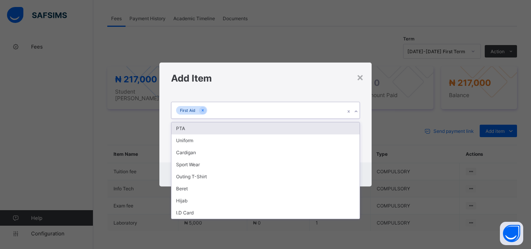
click at [339, 129] on div "PTA" at bounding box center [265, 128] width 188 height 12
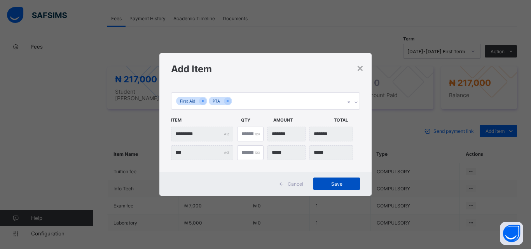
click at [330, 183] on span "Save" at bounding box center [336, 184] width 35 height 6
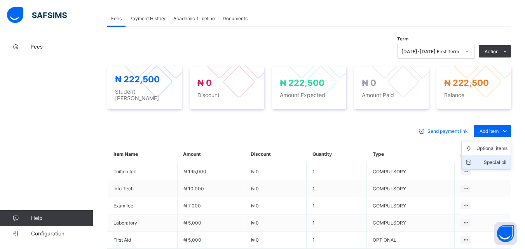
click at [476, 159] on icon at bounding box center [471, 163] width 12 height 8
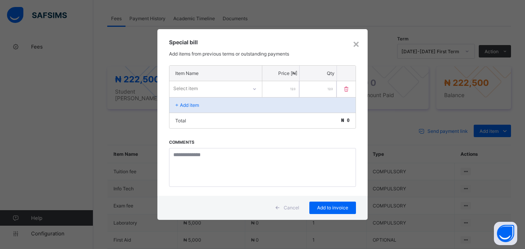
click at [253, 86] on icon at bounding box center [254, 89] width 5 height 8
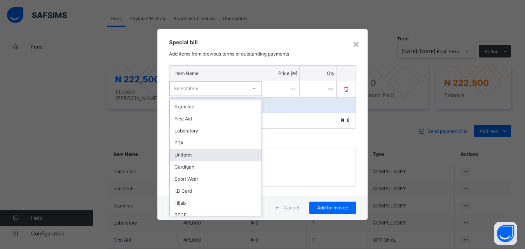
scroll to position [112, 0]
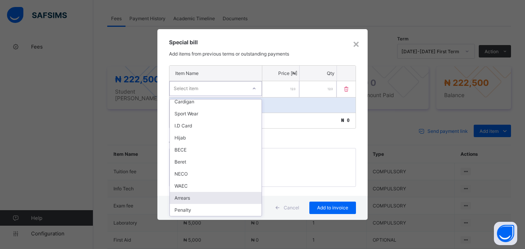
click at [225, 197] on div "Arrears" at bounding box center [216, 198] width 92 height 12
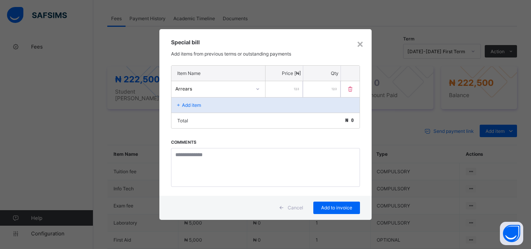
click at [291, 87] on input "number" at bounding box center [283, 89] width 37 height 16
type input "******"
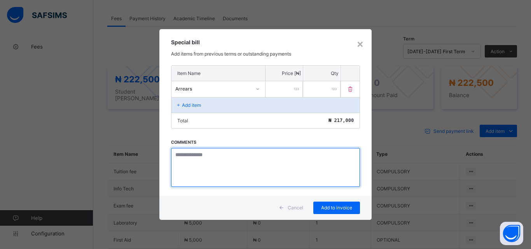
click at [200, 158] on textarea at bounding box center [265, 167] width 189 height 39
paste textarea "**********"
type textarea "**********"
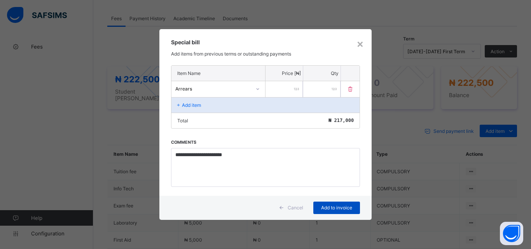
click at [340, 207] on span "Add to invoice" at bounding box center [336, 208] width 35 height 6
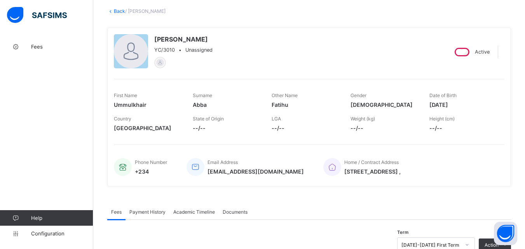
scroll to position [42, 0]
click at [119, 11] on link "Back" at bounding box center [119, 12] width 11 height 6
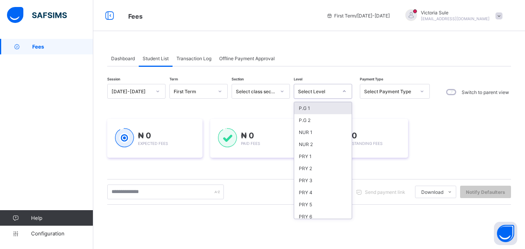
click at [323, 96] on div "Select Level" at bounding box center [315, 91] width 43 height 11
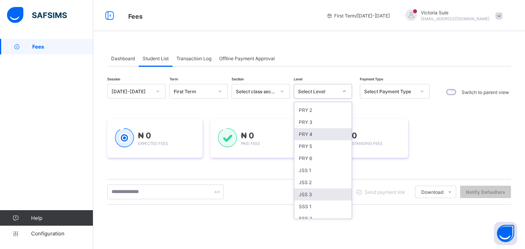
scroll to position [78, 0]
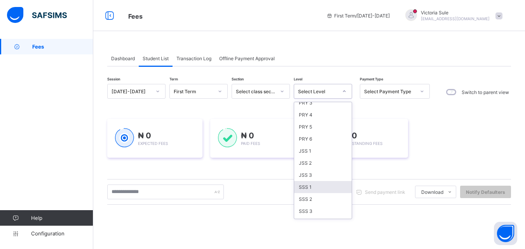
click at [314, 188] on div "SSS 1" at bounding box center [323, 187] width 58 height 12
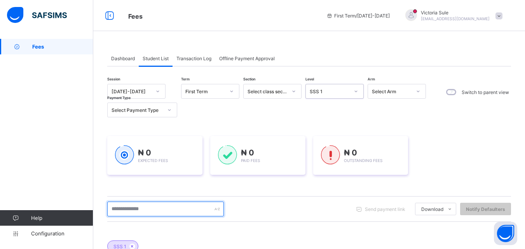
click at [156, 209] on input "text" at bounding box center [165, 209] width 117 height 15
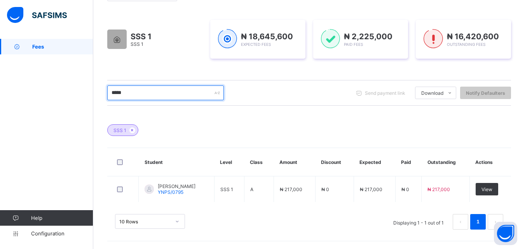
scroll to position [116, 0]
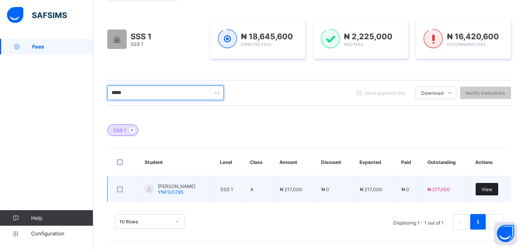
type input "*****"
click at [492, 191] on span "View" at bounding box center [487, 190] width 11 height 6
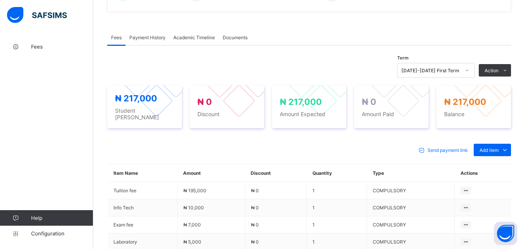
scroll to position [272, 0]
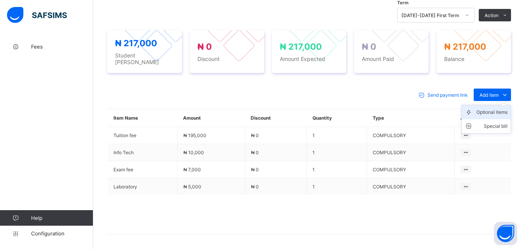
click at [493, 108] on div "Optional items" at bounding box center [491, 112] width 31 height 8
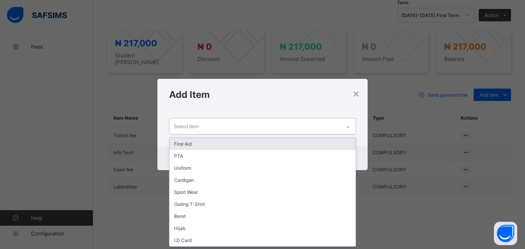
click at [348, 129] on icon at bounding box center [348, 127] width 5 height 8
click at [335, 147] on div "First Aid" at bounding box center [262, 144] width 186 height 12
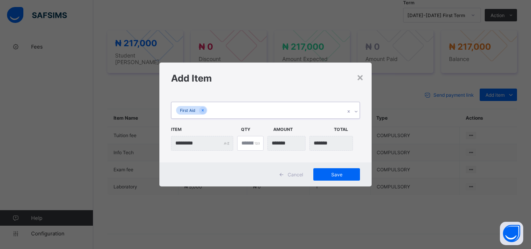
click at [354, 111] on icon at bounding box center [356, 112] width 5 height 8
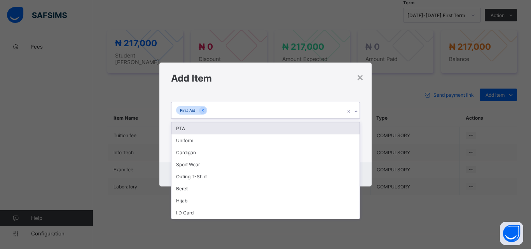
click at [343, 127] on div "PTA" at bounding box center [265, 128] width 188 height 12
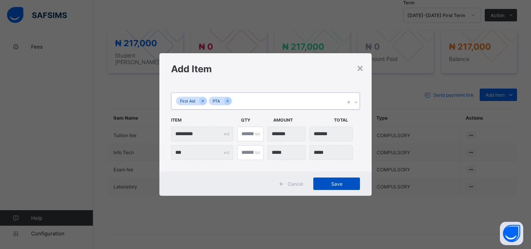
click at [332, 185] on span "Save" at bounding box center [336, 184] width 35 height 6
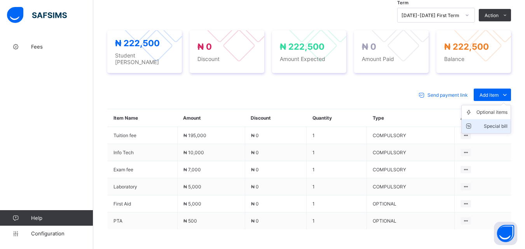
click at [496, 122] on div "Special bill" at bounding box center [491, 126] width 31 height 8
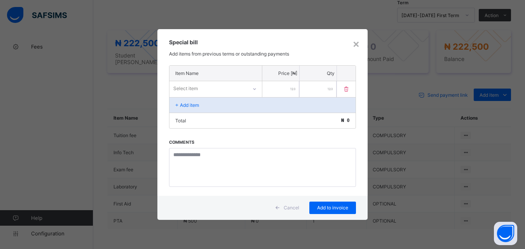
click at [250, 87] on div at bounding box center [254, 89] width 13 height 12
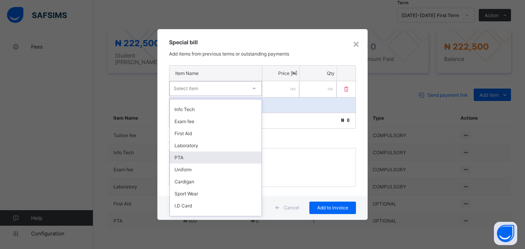
scroll to position [112, 0]
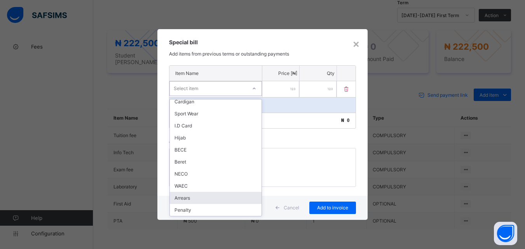
click at [204, 199] on div "Arrears" at bounding box center [216, 198] width 92 height 12
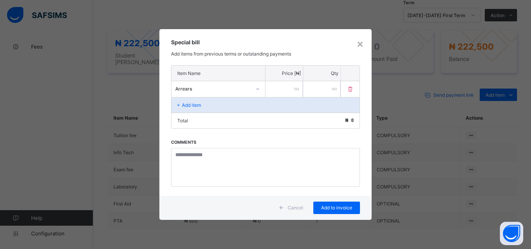
click at [284, 86] on input "number" at bounding box center [283, 89] width 37 height 16
type input "******"
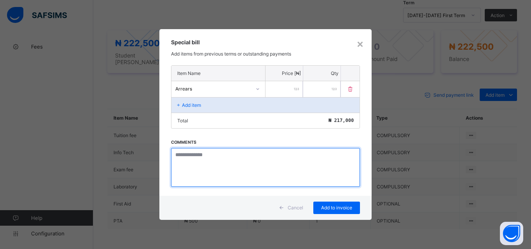
click at [194, 158] on textarea at bounding box center [265, 167] width 189 height 39
paste textarea "**********"
type textarea "**********"
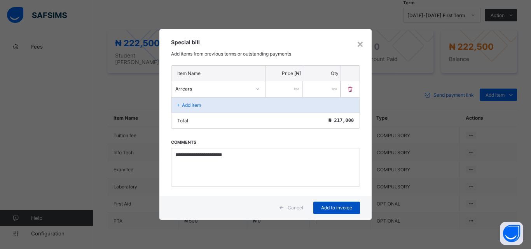
click at [336, 208] on span "Add to invoice" at bounding box center [336, 208] width 35 height 6
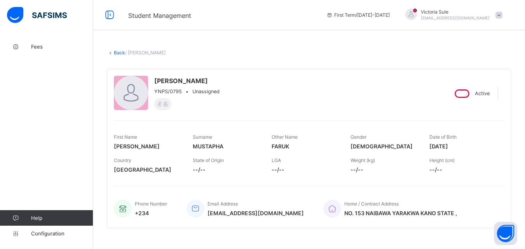
scroll to position [0, 0]
click at [119, 54] on link "Back" at bounding box center [119, 54] width 11 height 6
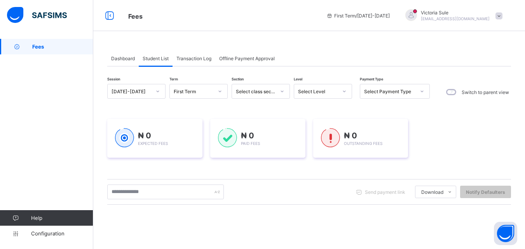
click at [328, 87] on div "Select Level" at bounding box center [315, 91] width 43 height 11
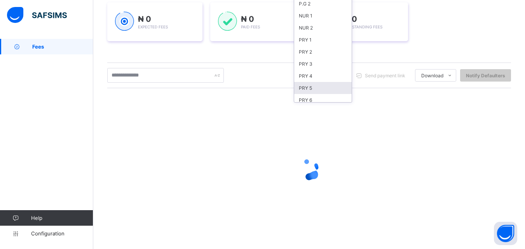
scroll to position [117, 0]
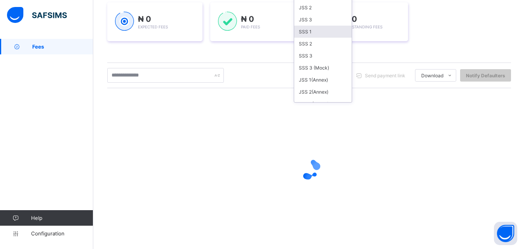
click at [308, 31] on div "SSS 1" at bounding box center [323, 32] width 58 height 12
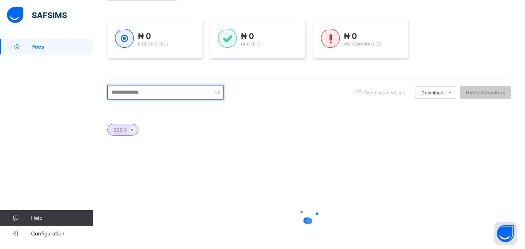
click at [141, 96] on input "text" at bounding box center [165, 92] width 117 height 15
type input "*****"
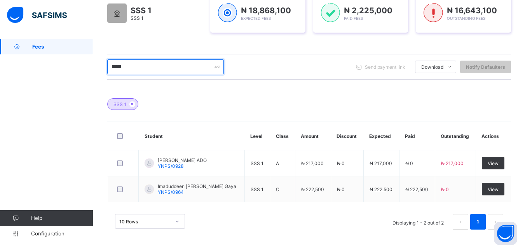
scroll to position [142, 0]
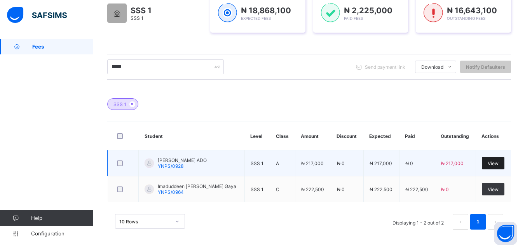
click at [494, 166] on span "View" at bounding box center [493, 164] width 11 height 6
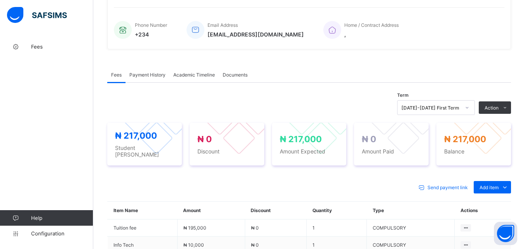
scroll to position [296, 0]
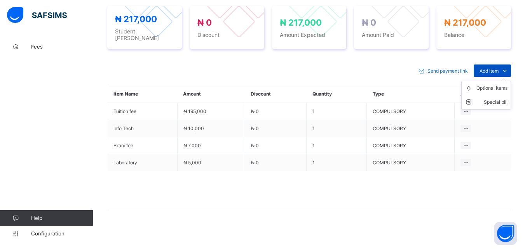
click at [499, 68] on span "Add item" at bounding box center [489, 71] width 19 height 6
click at [497, 84] on div "Optional items" at bounding box center [491, 88] width 31 height 8
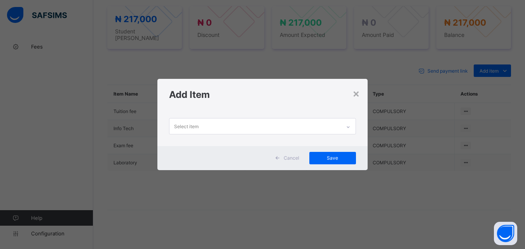
click at [346, 126] on div at bounding box center [348, 127] width 13 height 12
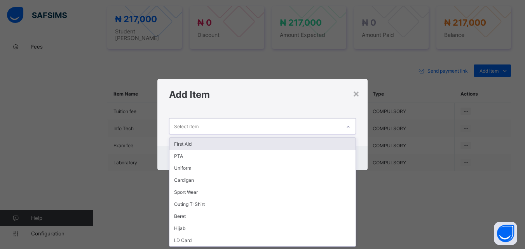
click at [335, 145] on div "First Aid" at bounding box center [262, 144] width 186 height 12
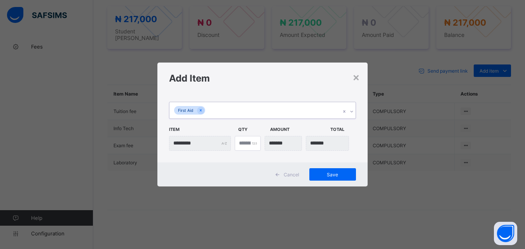
click at [354, 110] on icon at bounding box center [351, 112] width 5 height 8
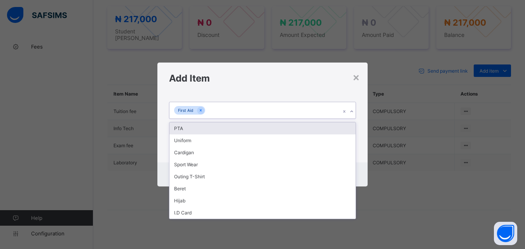
click at [348, 131] on div "PTA" at bounding box center [262, 128] width 186 height 12
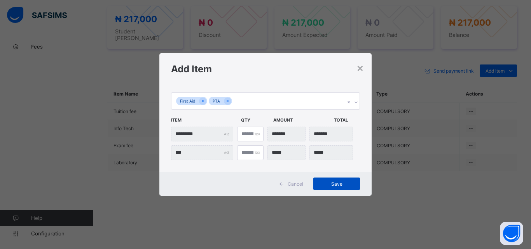
click at [335, 183] on span "Save" at bounding box center [336, 184] width 35 height 6
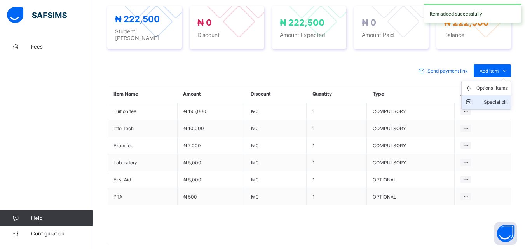
click at [492, 103] on li "Special bill" at bounding box center [486, 102] width 49 height 14
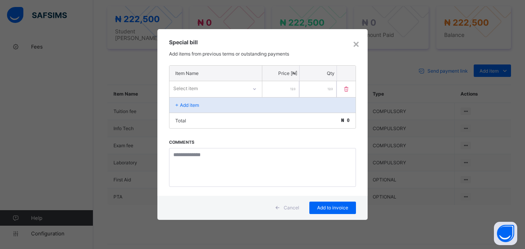
click at [255, 86] on icon at bounding box center [254, 89] width 5 height 8
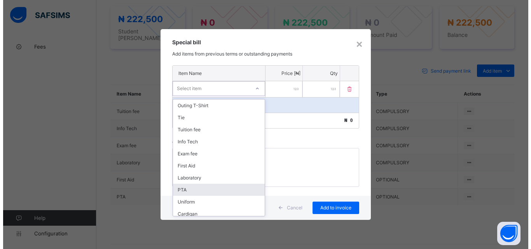
scroll to position [112, 0]
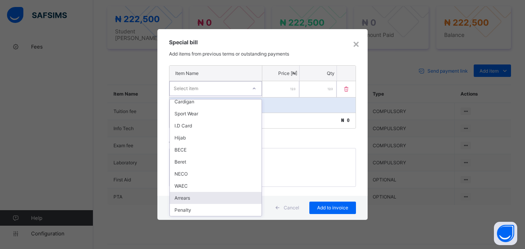
click at [243, 195] on div "Arrears" at bounding box center [216, 198] width 92 height 12
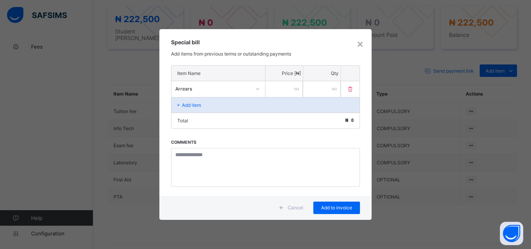
click at [282, 87] on input "number" at bounding box center [283, 89] width 37 height 16
type input "******"
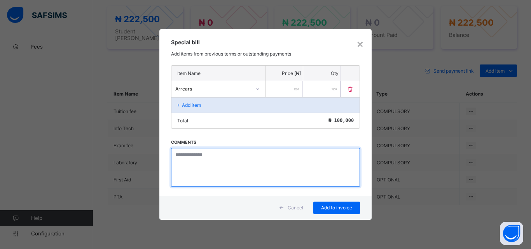
click at [203, 161] on textarea at bounding box center [265, 167] width 189 height 39
paste textarea "**********"
type textarea "**********"
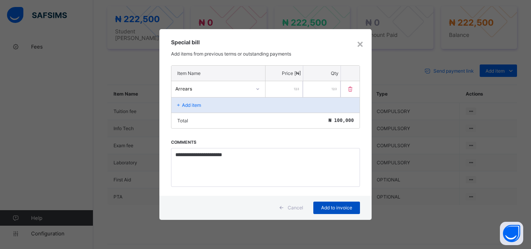
click at [328, 211] on div "Add to invoice" at bounding box center [336, 208] width 47 height 12
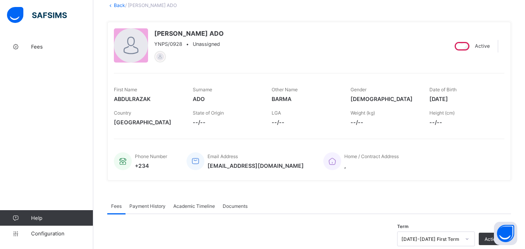
scroll to position [24, 0]
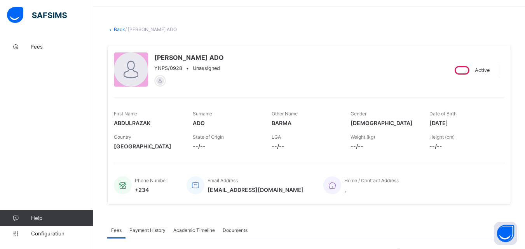
click at [121, 28] on link "Back" at bounding box center [119, 29] width 11 height 6
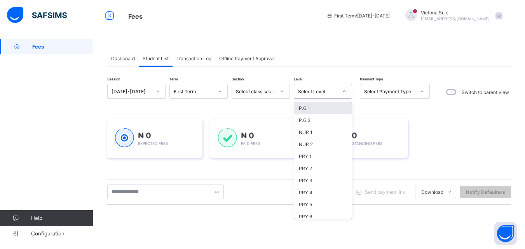
click at [324, 90] on div "Select Level" at bounding box center [318, 92] width 40 height 6
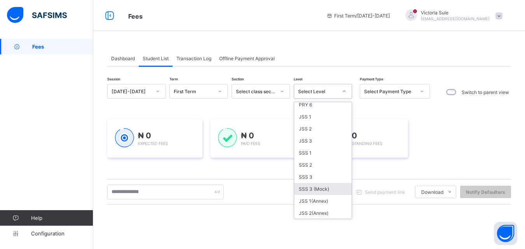
scroll to position [117, 0]
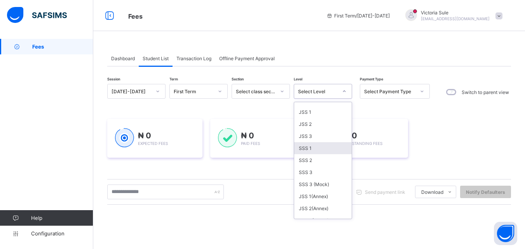
click at [311, 147] on div "SSS 1" at bounding box center [323, 148] width 58 height 12
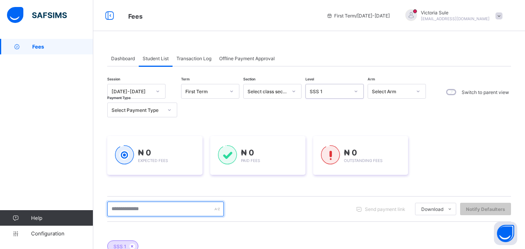
click at [166, 206] on input "text" at bounding box center [165, 209] width 117 height 15
type input "****"
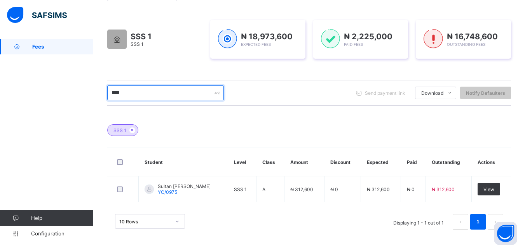
scroll to position [116, 0]
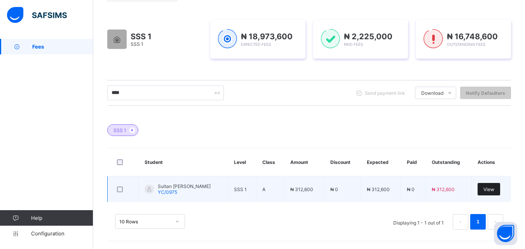
click at [496, 194] on div "View" at bounding box center [489, 189] width 23 height 12
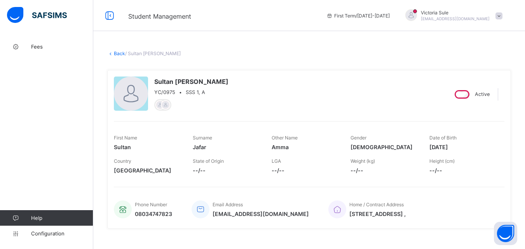
click at [119, 56] on link "Back" at bounding box center [119, 54] width 11 height 6
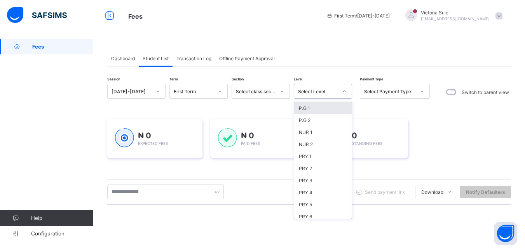
click at [317, 92] on div "Select Level" at bounding box center [318, 92] width 40 height 6
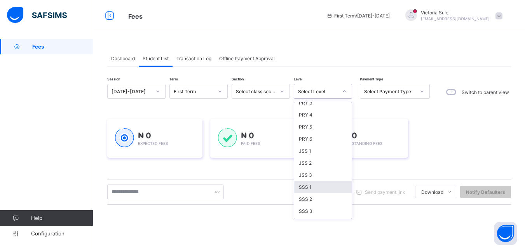
click at [315, 190] on div "SSS 1" at bounding box center [323, 187] width 58 height 12
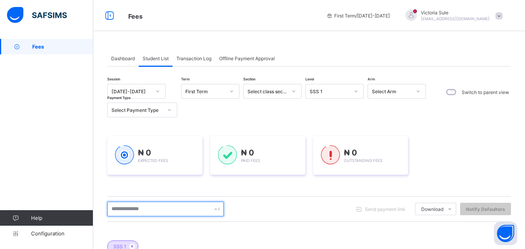
click at [165, 205] on input "text" at bounding box center [165, 209] width 117 height 15
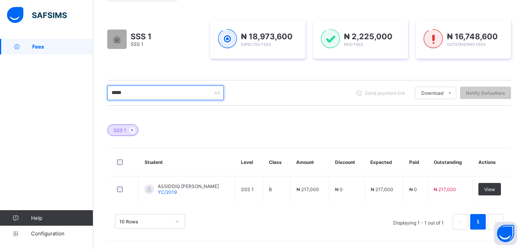
scroll to position [116, 0]
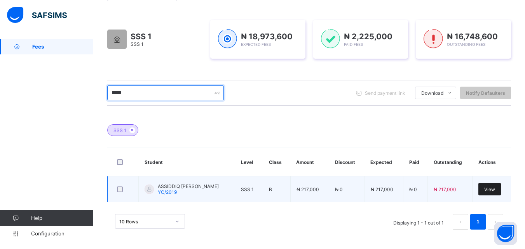
type input "*****"
click at [492, 191] on span "View" at bounding box center [489, 190] width 11 height 6
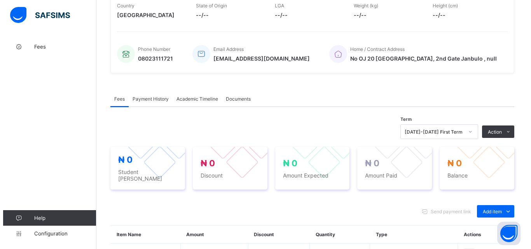
scroll to position [256, 0]
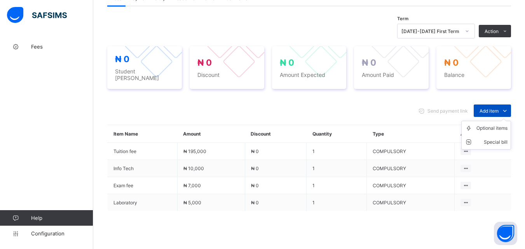
click at [489, 108] on span "Add item" at bounding box center [489, 111] width 19 height 6
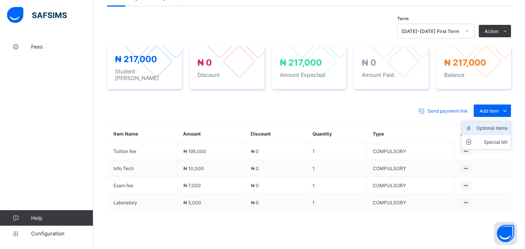
click at [489, 127] on div "Optional items" at bounding box center [491, 128] width 31 height 8
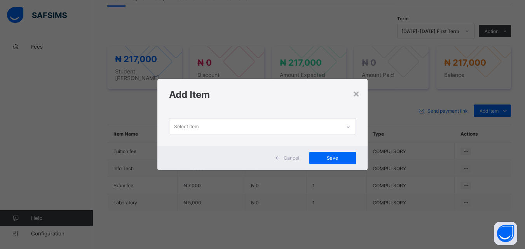
click at [347, 124] on icon at bounding box center [348, 127] width 5 height 8
click at [357, 93] on div "×" at bounding box center [356, 93] width 7 height 13
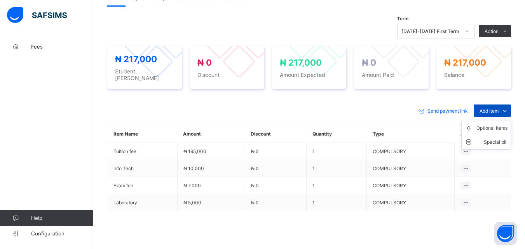
click at [488, 108] on span "Add item" at bounding box center [489, 111] width 19 height 6
click at [493, 126] on div "Optional items" at bounding box center [491, 128] width 31 height 8
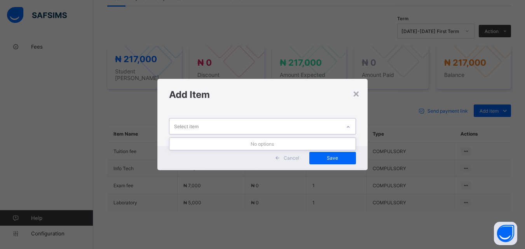
click at [349, 123] on div at bounding box center [348, 127] width 13 height 12
click at [361, 95] on div "Add Item" at bounding box center [262, 94] width 210 height 31
click at [358, 95] on div "×" at bounding box center [356, 93] width 7 height 13
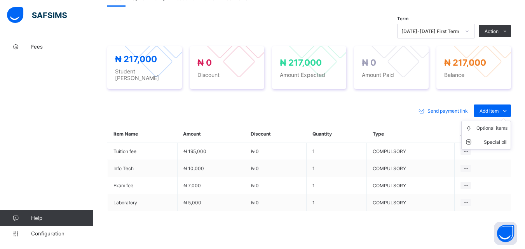
click at [497, 121] on ul "Optional items Special bill" at bounding box center [486, 135] width 50 height 29
click at [497, 127] on div "Optional items" at bounding box center [491, 128] width 31 height 8
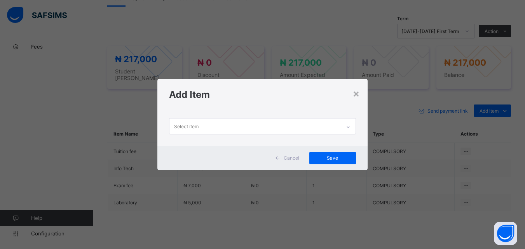
click at [347, 124] on icon at bounding box center [348, 127] width 5 height 8
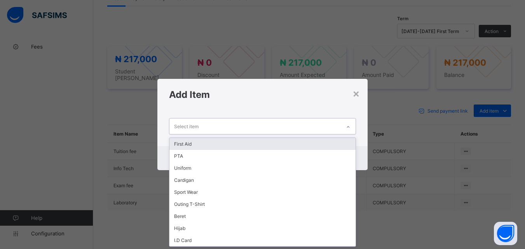
click at [345, 133] on div at bounding box center [348, 127] width 13 height 12
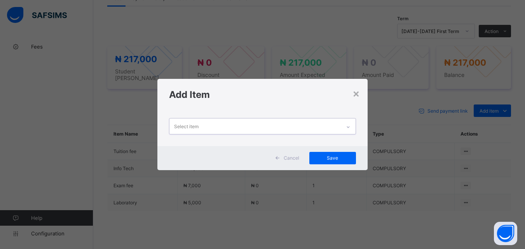
click at [352, 123] on div at bounding box center [348, 127] width 13 height 12
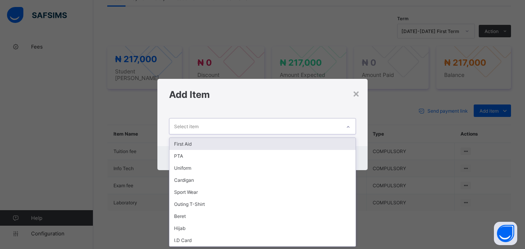
click at [344, 144] on div "First Aid" at bounding box center [262, 144] width 186 height 12
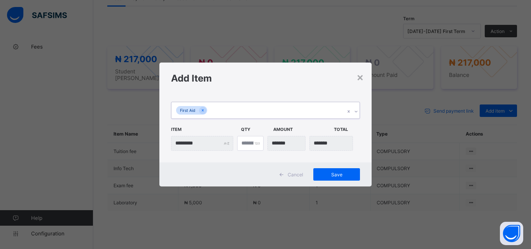
click at [355, 113] on icon at bounding box center [356, 112] width 5 height 8
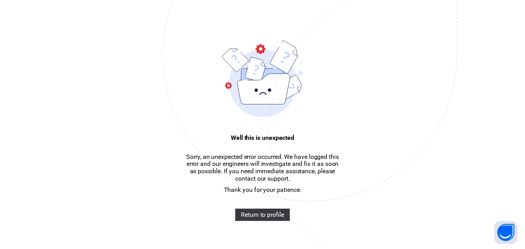
scroll to position [23, 0]
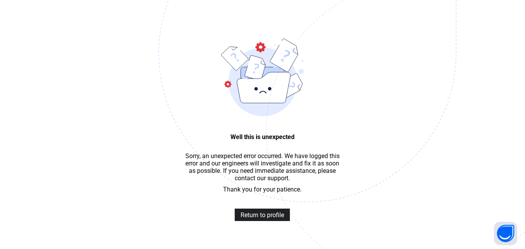
click at [257, 219] on span "Return to profile" at bounding box center [263, 214] width 44 height 7
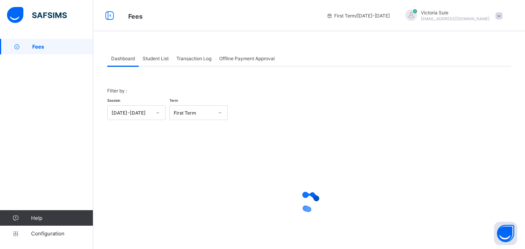
click at [156, 60] on span "Student List" at bounding box center [156, 59] width 26 height 6
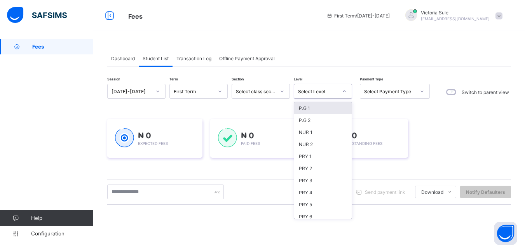
click at [324, 87] on div "Select Level" at bounding box center [315, 91] width 43 height 11
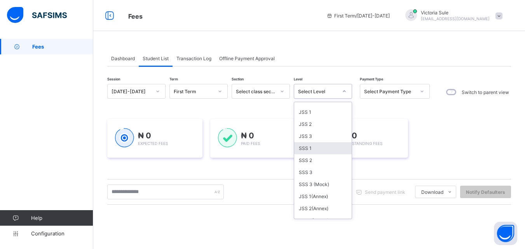
click at [314, 152] on div "SSS 1" at bounding box center [323, 148] width 58 height 12
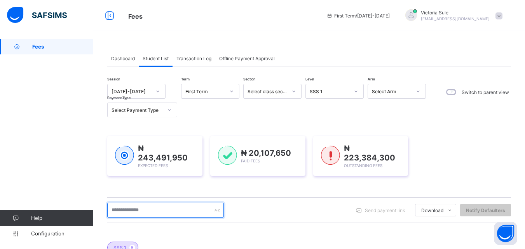
click at [167, 207] on input "text" at bounding box center [165, 210] width 117 height 15
type input "*****"
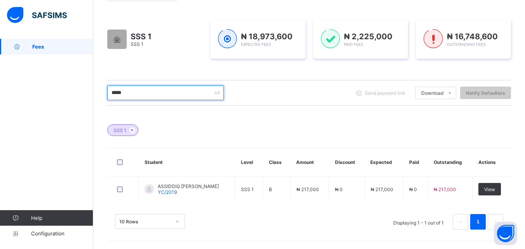
scroll to position [116, 0]
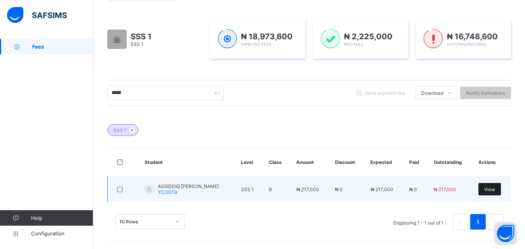
click at [494, 188] on span "View" at bounding box center [489, 190] width 11 height 6
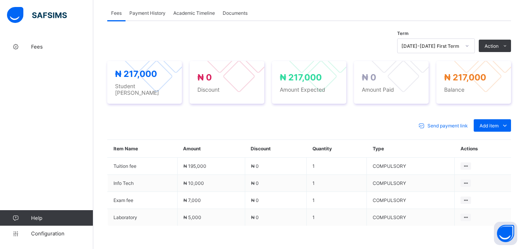
scroll to position [296, 0]
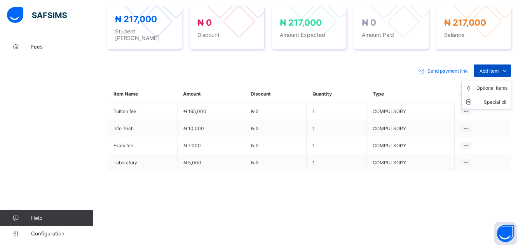
click at [499, 68] on span "Add item" at bounding box center [489, 71] width 19 height 6
click at [504, 84] on div "Optional items" at bounding box center [491, 88] width 31 height 8
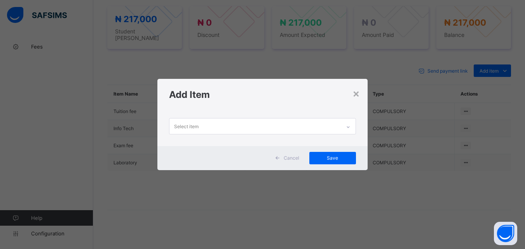
click at [351, 129] on icon at bounding box center [348, 127] width 5 height 8
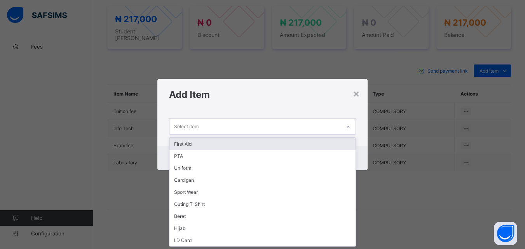
click at [333, 145] on div "First Aid" at bounding box center [262, 144] width 186 height 12
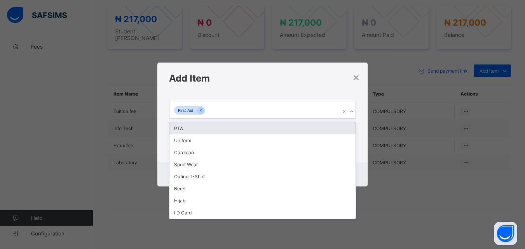
click at [353, 112] on icon at bounding box center [351, 112] width 5 height 8
click at [346, 130] on div "PTA" at bounding box center [262, 128] width 186 height 12
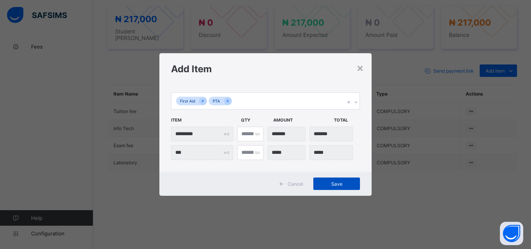
click at [333, 182] on span "Save" at bounding box center [336, 184] width 35 height 6
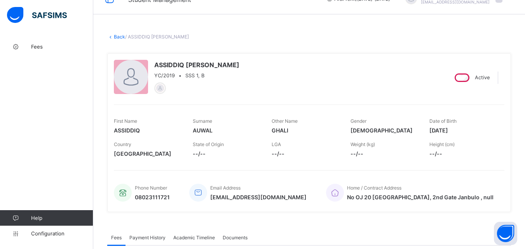
scroll to position [0, 0]
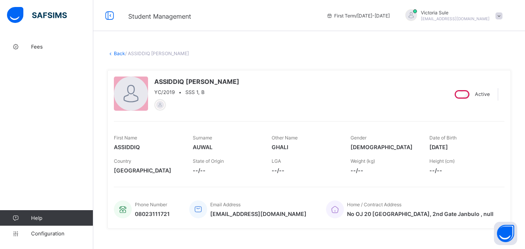
click at [124, 51] on link "Back" at bounding box center [119, 54] width 11 height 6
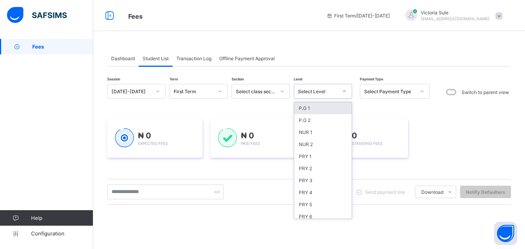
click at [319, 94] on div "Select Level" at bounding box center [318, 92] width 40 height 6
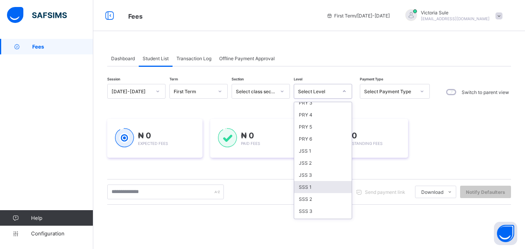
click at [317, 188] on div "SSS 1" at bounding box center [323, 187] width 58 height 12
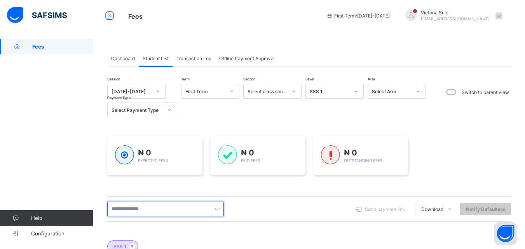
click at [205, 209] on input "text" at bounding box center [165, 209] width 117 height 15
type input "*****"
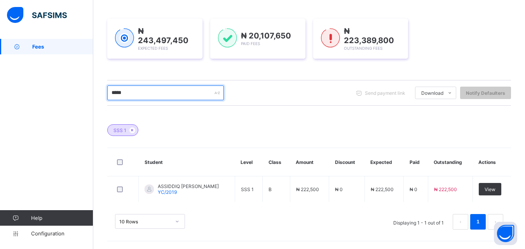
scroll to position [116, 0]
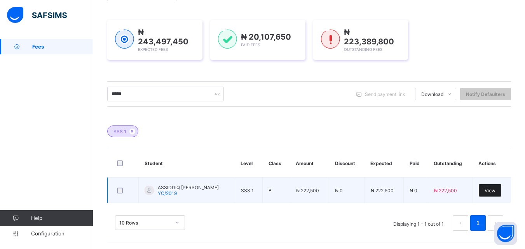
click at [495, 190] on span "View" at bounding box center [490, 191] width 11 height 6
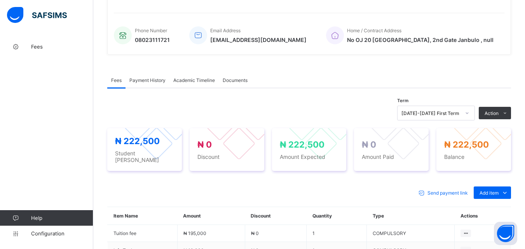
scroll to position [275, 0]
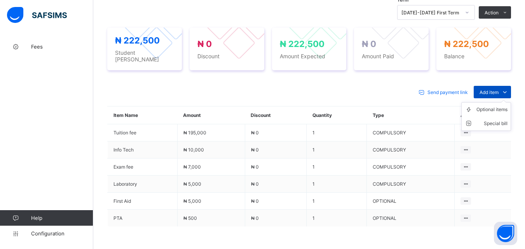
click at [490, 90] on span "Add item" at bounding box center [489, 92] width 19 height 6
click at [494, 120] on div "Special bill" at bounding box center [491, 124] width 31 height 8
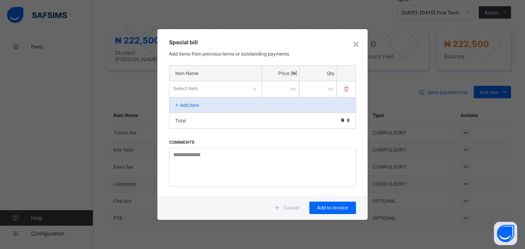
click at [232, 91] on div "Select item" at bounding box center [208, 88] width 78 height 11
click at [246, 89] on div "Select item" at bounding box center [208, 88] width 77 height 11
click at [248, 89] on div at bounding box center [254, 88] width 13 height 12
click at [254, 89] on icon at bounding box center [254, 89] width 5 height 8
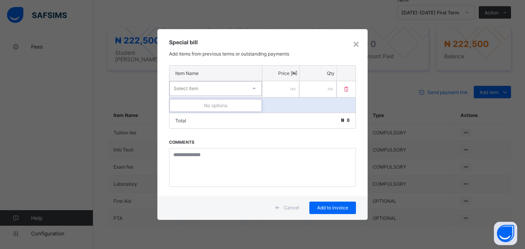
click at [254, 89] on icon at bounding box center [254, 89] width 5 height 8
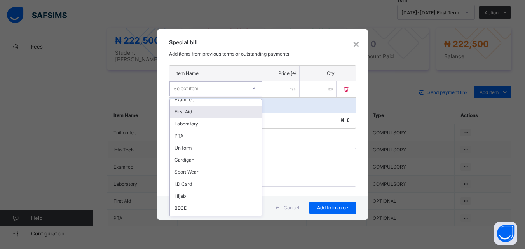
scroll to position [112, 0]
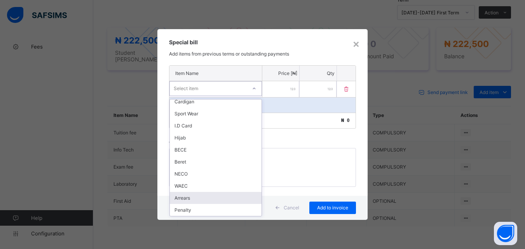
click at [207, 201] on div "Arrears" at bounding box center [216, 198] width 92 height 12
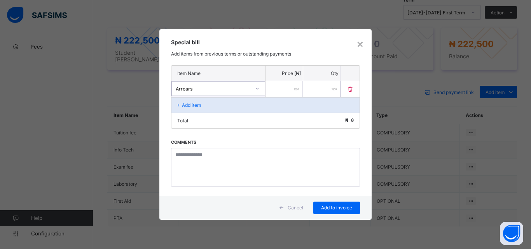
click at [277, 88] on input "number" at bounding box center [283, 89] width 37 height 16
type input "*****"
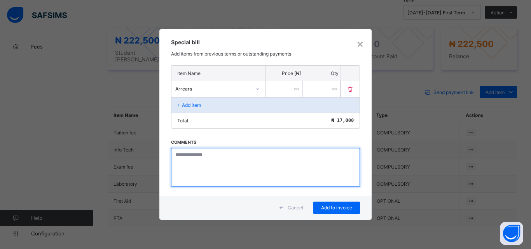
click at [188, 154] on textarea at bounding box center [265, 167] width 189 height 39
paste textarea "**********"
type textarea "**********"
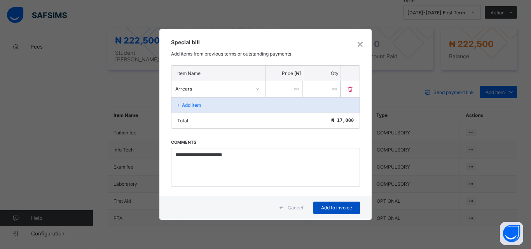
click at [338, 208] on span "Add to invoice" at bounding box center [336, 208] width 35 height 6
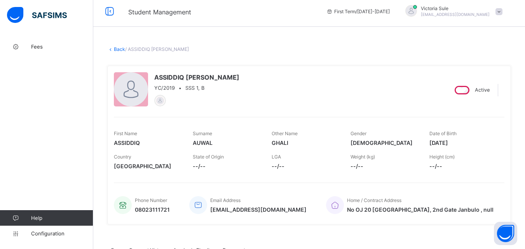
scroll to position [0, 0]
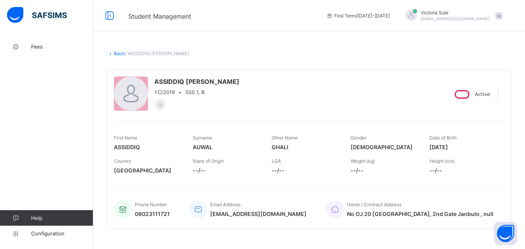
click at [119, 55] on link "Back" at bounding box center [119, 54] width 11 height 6
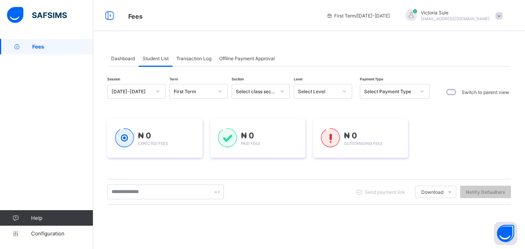
click at [342, 91] on icon at bounding box center [344, 91] width 5 height 8
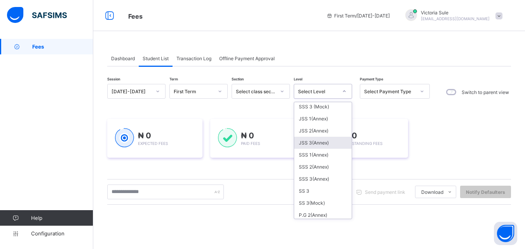
scroll to position [117, 0]
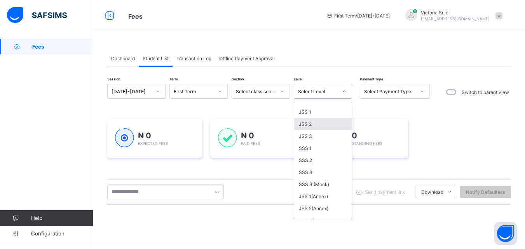
click at [313, 124] on div "JSS 2" at bounding box center [323, 124] width 58 height 12
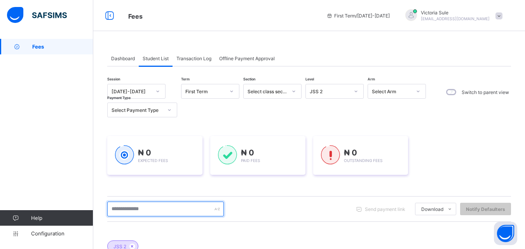
click at [148, 209] on input "text" at bounding box center [165, 209] width 117 height 15
type input "******"
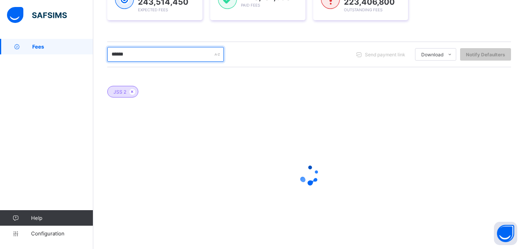
scroll to position [117, 0]
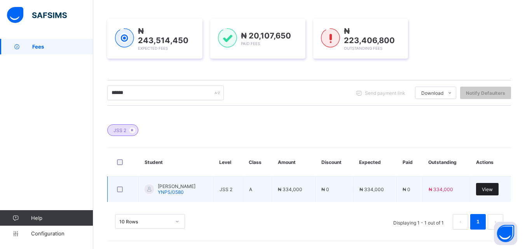
click at [493, 188] on span "View" at bounding box center [487, 190] width 11 height 6
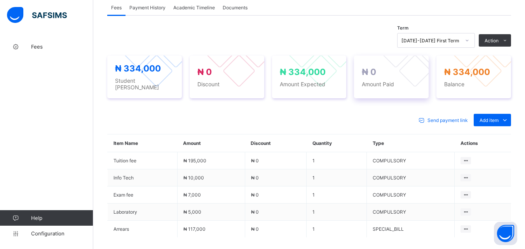
scroll to position [236, 0]
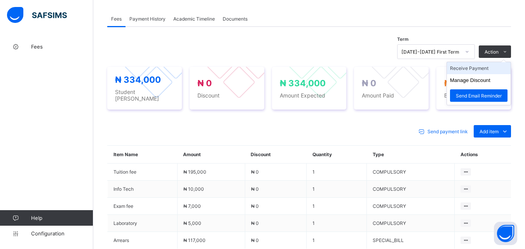
click at [491, 68] on li "Receive Payment" at bounding box center [479, 68] width 64 height 12
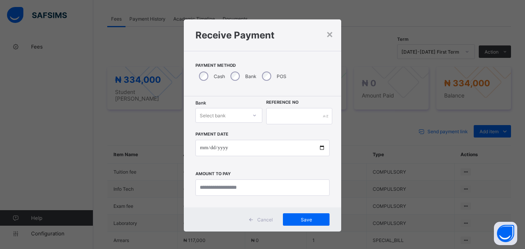
click at [253, 113] on icon at bounding box center [254, 116] width 5 height 8
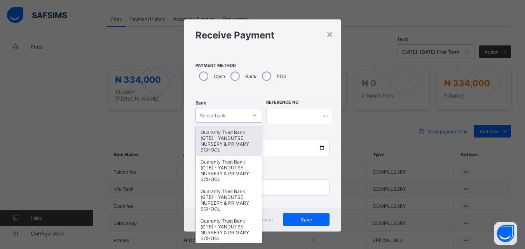
click at [238, 141] on div "Guaranty Trust Bank (GTB) - YANDUTSE NURSERY & PRIMARY SCHOOL" at bounding box center [229, 141] width 66 height 30
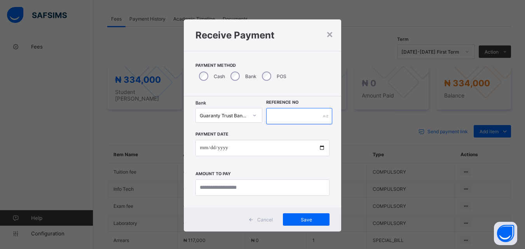
click at [274, 120] on input "text" at bounding box center [299, 116] width 66 height 16
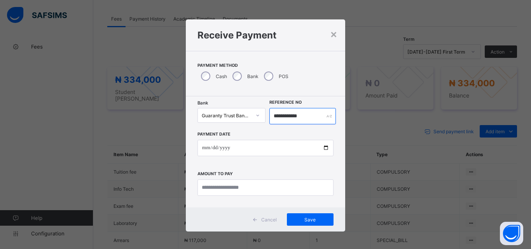
type input "**********"
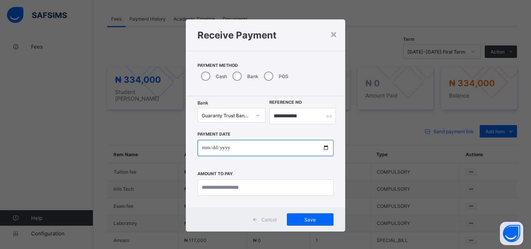
click at [327, 146] on input "date" at bounding box center [265, 148] width 136 height 16
click at [326, 148] on input "date" at bounding box center [265, 148] width 136 height 16
type input "**********"
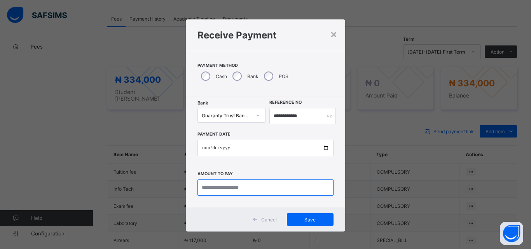
click at [220, 190] on input "currency" at bounding box center [265, 188] width 136 height 16
type input "*********"
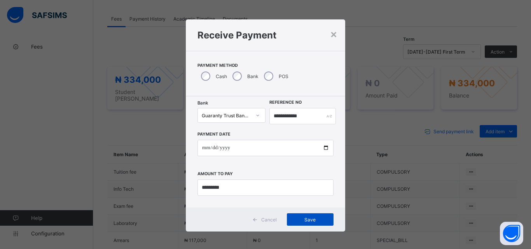
click at [314, 216] on div "Save" at bounding box center [310, 219] width 47 height 12
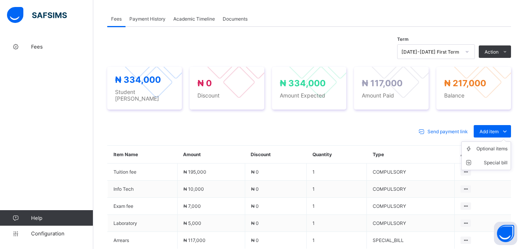
click at [494, 141] on ul "Optional items Special bill" at bounding box center [486, 155] width 50 height 29
click at [493, 147] on div "Optional items" at bounding box center [491, 149] width 31 height 8
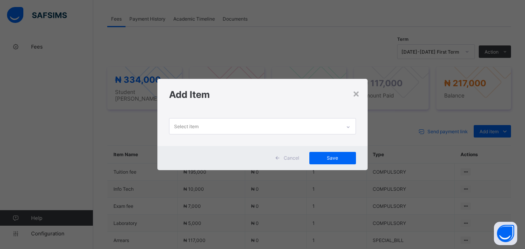
click at [352, 126] on div at bounding box center [348, 127] width 13 height 12
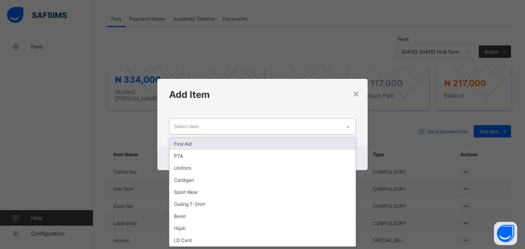
click at [346, 140] on div "First Aid" at bounding box center [262, 144] width 186 height 12
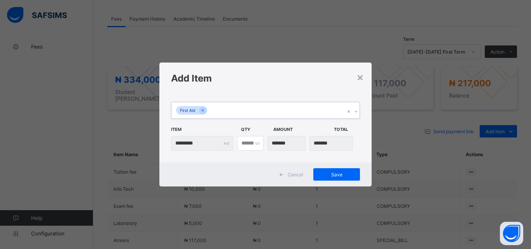
click at [358, 110] on icon at bounding box center [356, 112] width 5 height 8
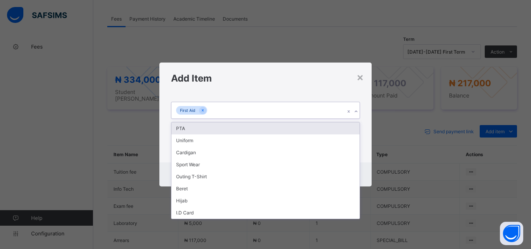
click at [351, 126] on div "PTA" at bounding box center [265, 128] width 188 height 12
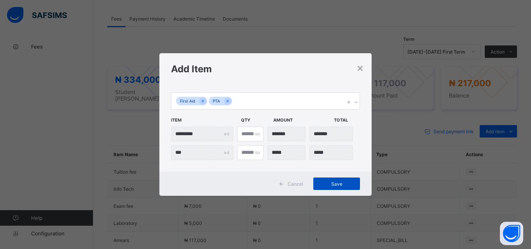
click at [332, 182] on span "Save" at bounding box center [336, 184] width 35 height 6
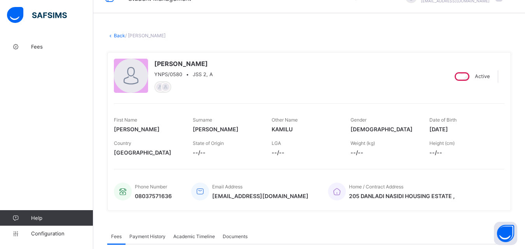
scroll to position [0, 0]
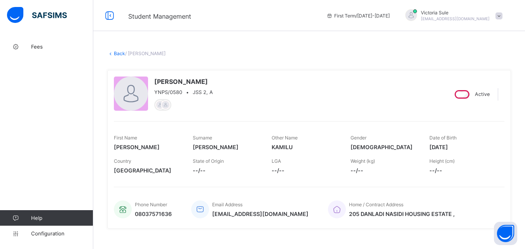
click at [115, 53] on link "Back" at bounding box center [119, 54] width 11 height 6
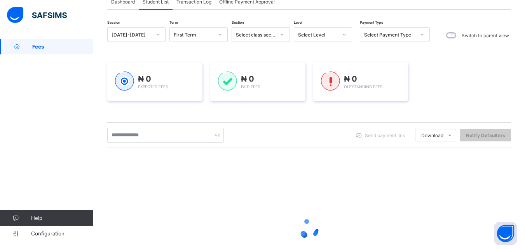
scroll to position [44, 0]
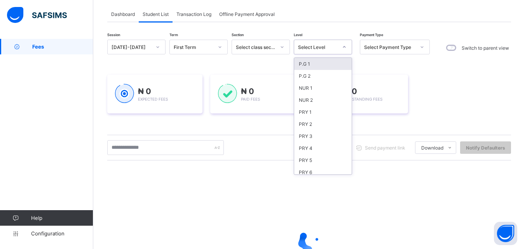
click at [315, 42] on div "Select Level" at bounding box center [315, 47] width 43 height 11
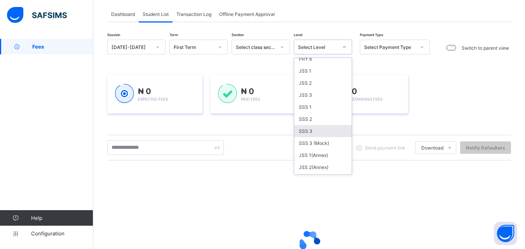
scroll to position [117, 0]
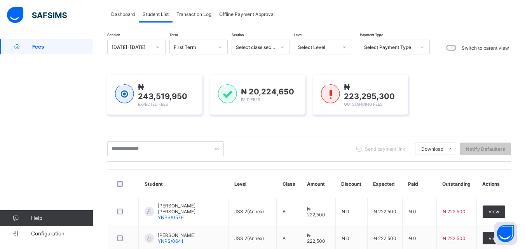
click at [247, 148] on div "Send payment link Download Students Payment Students Payment Status Student Ite…" at bounding box center [309, 148] width 404 height 15
click at [332, 49] on div "Select Level" at bounding box center [318, 47] width 40 height 6
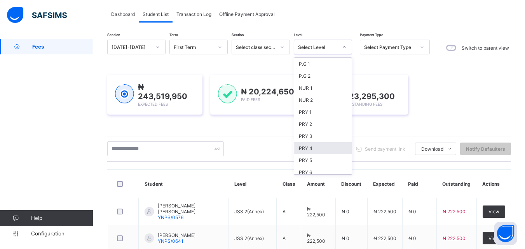
click at [311, 147] on div "PRY 4" at bounding box center [323, 148] width 58 height 12
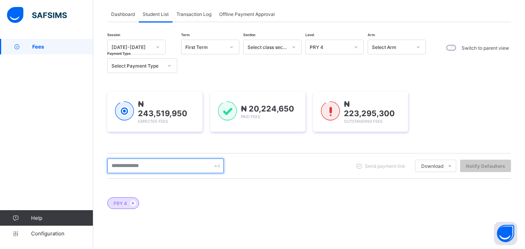
click at [179, 165] on input "text" at bounding box center [165, 166] width 117 height 15
type input "******"
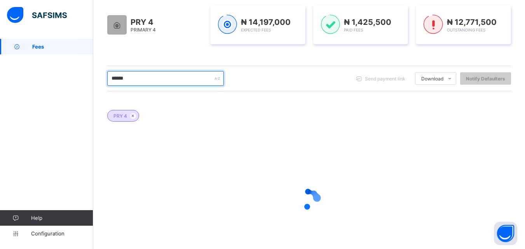
scroll to position [83, 0]
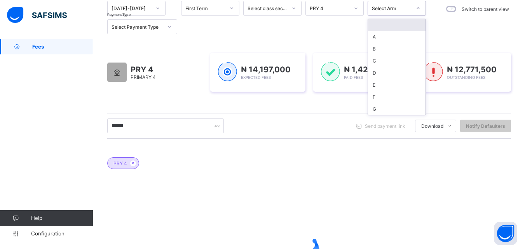
click at [380, 11] on div "Select Arm" at bounding box center [389, 8] width 43 height 11
click at [376, 47] on div "B" at bounding box center [397, 49] width 58 height 12
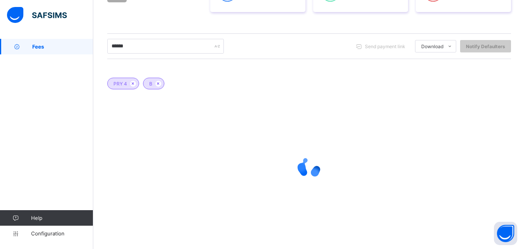
scroll to position [166, 0]
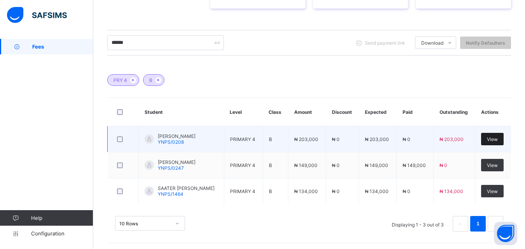
click at [497, 140] on span "View" at bounding box center [492, 139] width 11 height 6
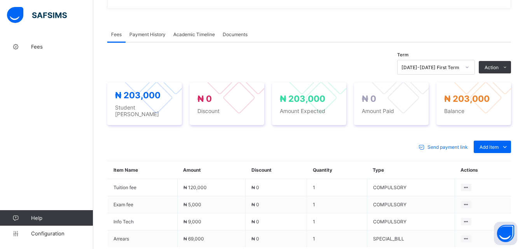
scroll to position [233, 0]
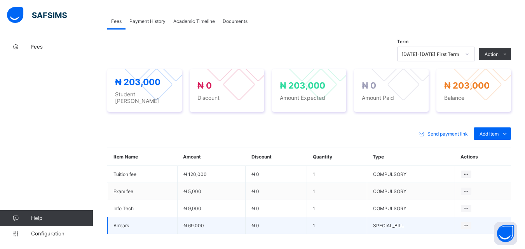
click at [129, 223] on span "Arrears" at bounding box center [142, 226] width 58 height 6
click at [469, 223] on icon at bounding box center [466, 226] width 7 height 6
click at [444, 237] on div "Delete Payment Item" at bounding box center [444, 241] width 45 height 8
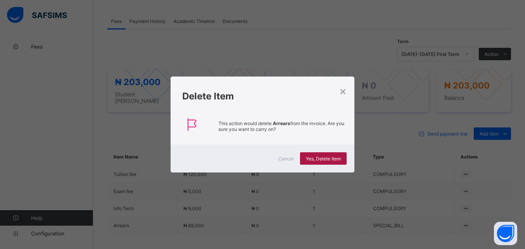
click at [319, 158] on span "Yes, Delete Item" at bounding box center [323, 159] width 35 height 6
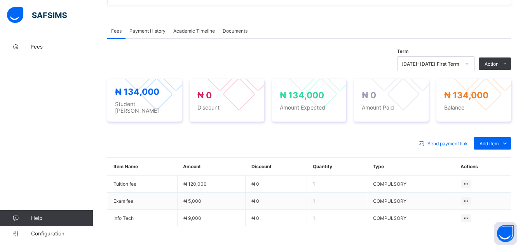
scroll to position [201, 0]
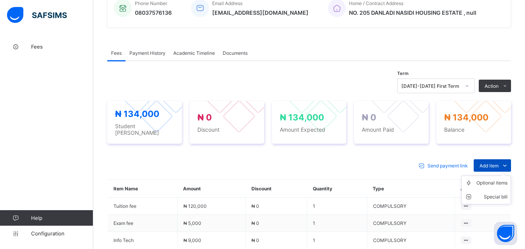
click at [509, 162] on icon at bounding box center [505, 166] width 9 height 8
click at [509, 163] on icon at bounding box center [505, 166] width 9 height 8
click at [500, 181] on div "Optional items" at bounding box center [491, 183] width 31 height 8
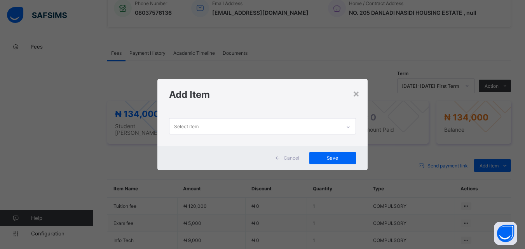
click at [350, 128] on icon at bounding box center [348, 127] width 5 height 8
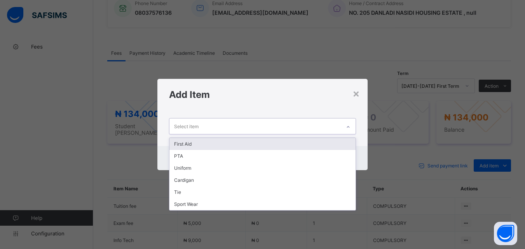
click at [188, 143] on div "First Aid" at bounding box center [262, 144] width 186 height 12
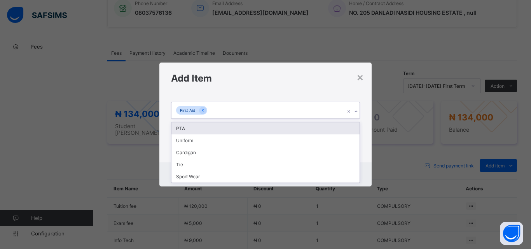
click at [357, 112] on icon at bounding box center [356, 112] width 5 height 8
click at [185, 129] on div "PTA" at bounding box center [265, 128] width 188 height 12
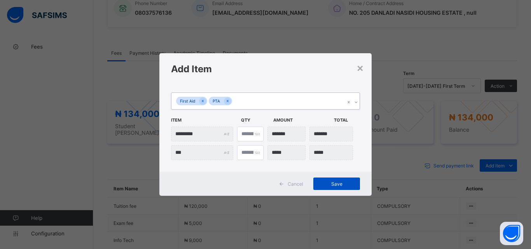
click at [343, 182] on span "Save" at bounding box center [336, 184] width 35 height 6
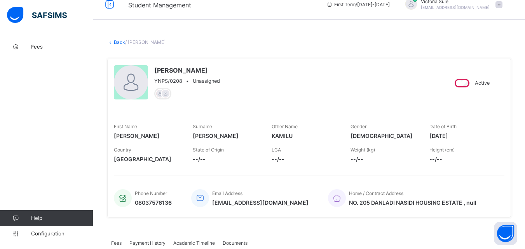
scroll to position [2, 0]
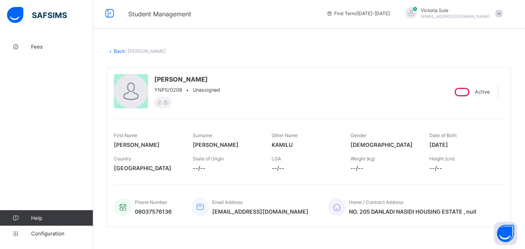
click at [121, 53] on link "Back" at bounding box center [119, 51] width 11 height 6
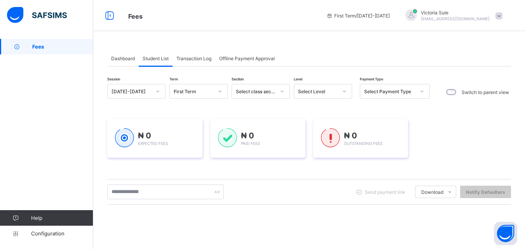
click at [315, 88] on div "Select Level" at bounding box center [315, 91] width 43 height 11
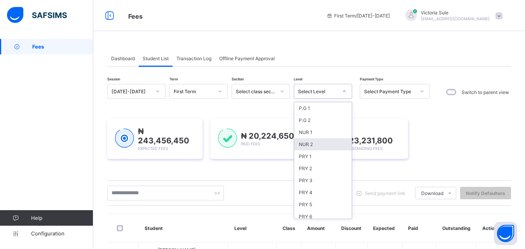
click at [312, 148] on div "NUR 2" at bounding box center [323, 144] width 58 height 12
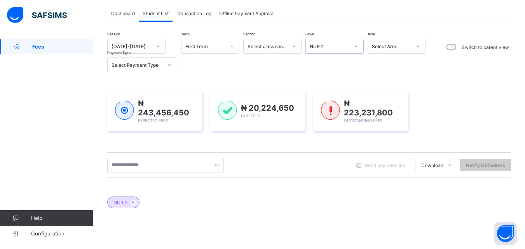
scroll to position [78, 0]
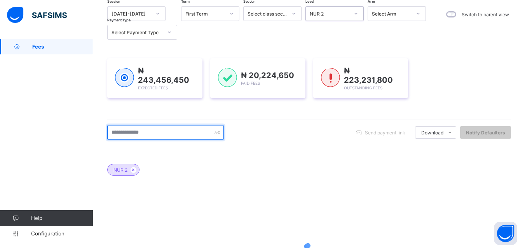
drag, startPoint x: 154, startPoint y: 136, endPoint x: 185, endPoint y: 174, distance: 49.4
click at [154, 136] on input "text" at bounding box center [165, 132] width 117 height 15
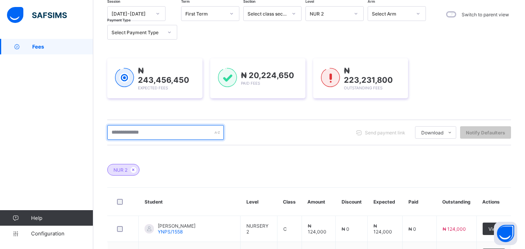
type input "******"
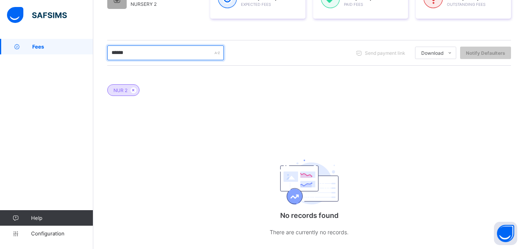
scroll to position [125, 0]
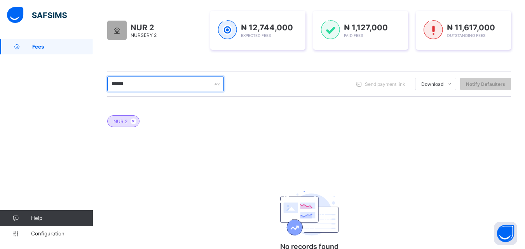
click at [177, 87] on input "******" at bounding box center [165, 84] width 117 height 15
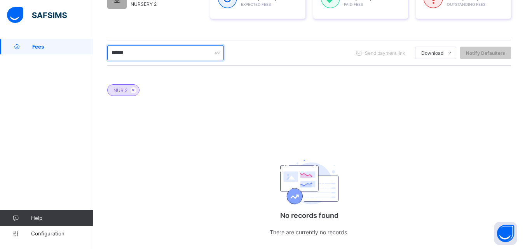
click at [175, 56] on input "******" at bounding box center [165, 52] width 117 height 15
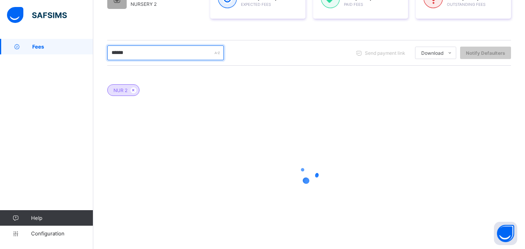
scroll to position [117, 0]
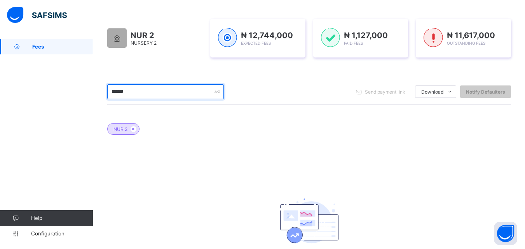
click at [190, 91] on input "******" at bounding box center [165, 91] width 117 height 15
click at [161, 95] on input "******" at bounding box center [165, 91] width 117 height 15
click at [152, 96] on input "******" at bounding box center [165, 91] width 117 height 15
click at [184, 95] on input "******" at bounding box center [165, 91] width 117 height 15
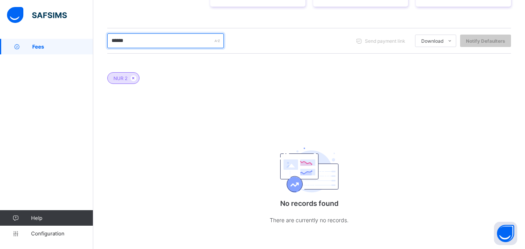
scroll to position [172, 0]
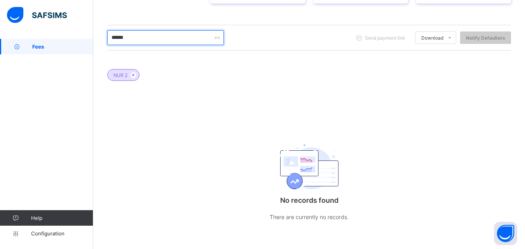
click at [164, 41] on input "******" at bounding box center [165, 37] width 117 height 15
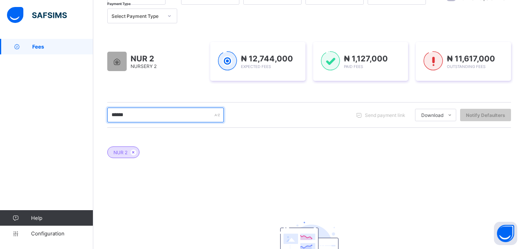
scroll to position [55, 0]
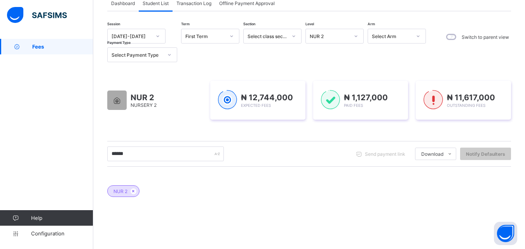
click at [329, 39] on div "NUR 2" at bounding box center [330, 36] width 40 height 6
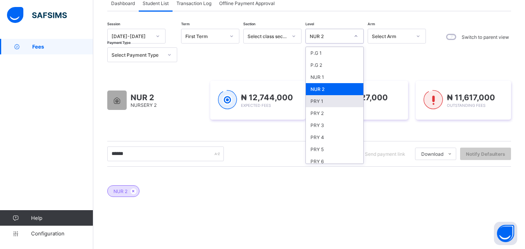
click at [329, 106] on div "PRY 1" at bounding box center [335, 101] width 58 height 12
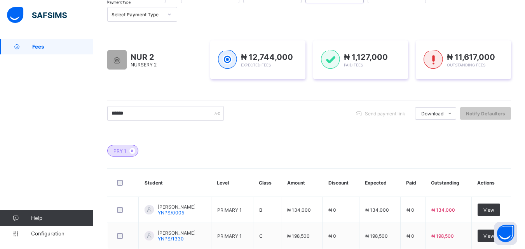
scroll to position [142, 0]
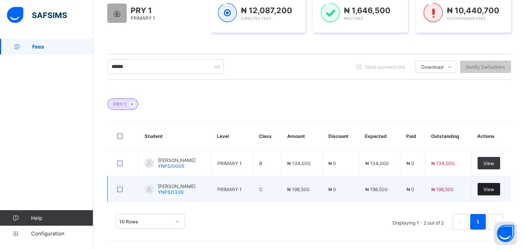
click at [500, 189] on div "View" at bounding box center [489, 189] width 23 height 12
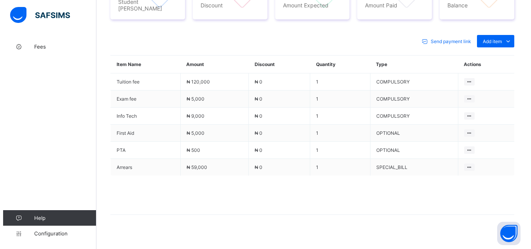
scroll to position [330, 0]
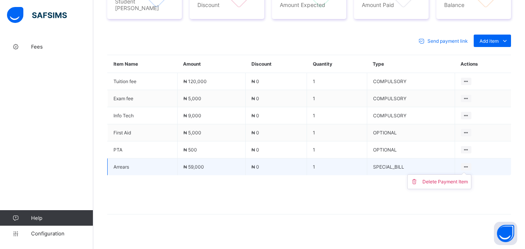
click at [469, 164] on icon at bounding box center [466, 167] width 7 height 6
click at [442, 178] on div "Delete Payment Item" at bounding box center [444, 182] width 45 height 8
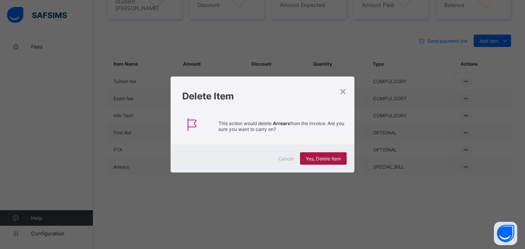
click at [332, 156] on span "Yes, Delete Item" at bounding box center [323, 159] width 35 height 6
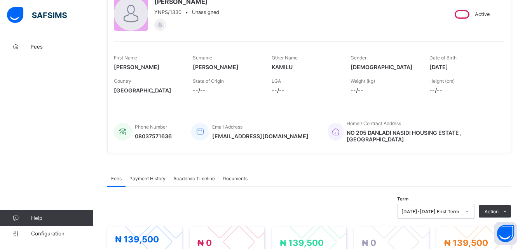
scroll to position [0, 0]
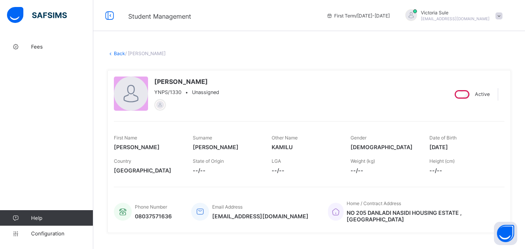
click at [119, 54] on link "Back" at bounding box center [119, 54] width 11 height 6
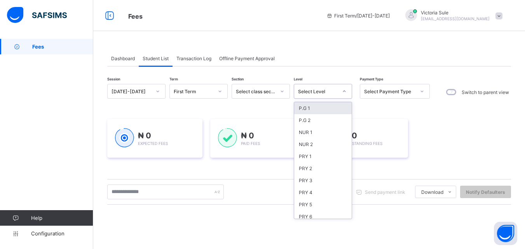
click at [328, 94] on div "Select Level" at bounding box center [318, 92] width 40 height 6
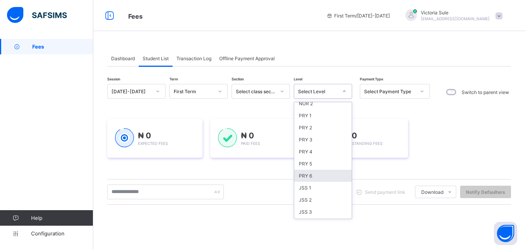
scroll to position [78, 0]
click at [325, 190] on div "SSS 1" at bounding box center [323, 187] width 58 height 12
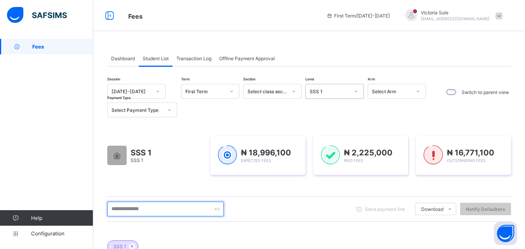
click at [130, 214] on input "text" at bounding box center [165, 209] width 117 height 15
type input "*****"
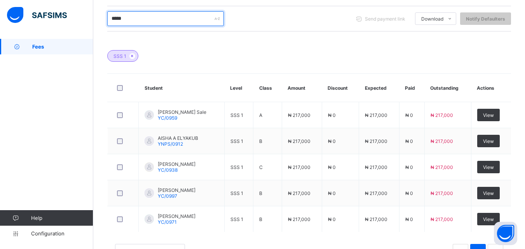
scroll to position [220, 0]
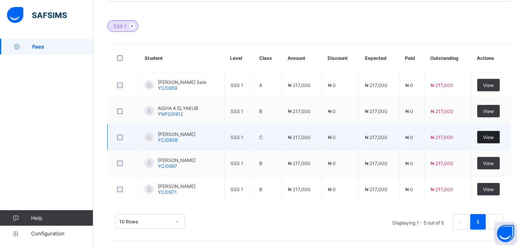
click at [494, 138] on span "View" at bounding box center [488, 137] width 11 height 6
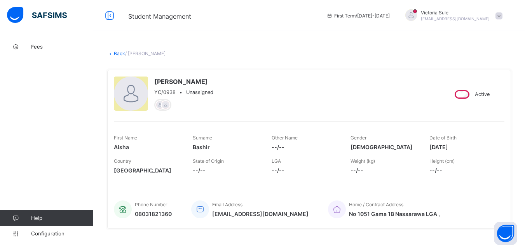
scroll to position [233, 0]
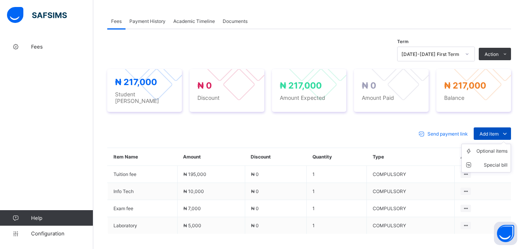
click at [508, 131] on icon at bounding box center [505, 134] width 9 height 8
click at [500, 152] on li "Optional items" at bounding box center [486, 151] width 49 height 14
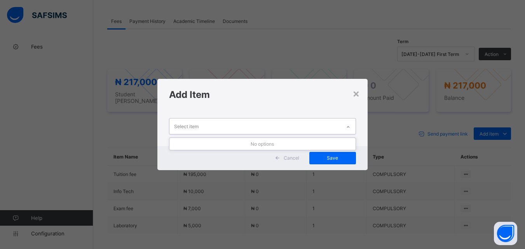
click at [347, 125] on icon at bounding box center [348, 127] width 5 height 8
click at [358, 96] on div "×" at bounding box center [356, 93] width 7 height 13
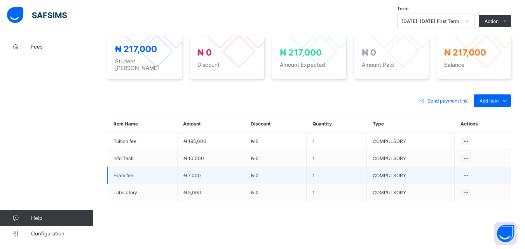
scroll to position [296, 0]
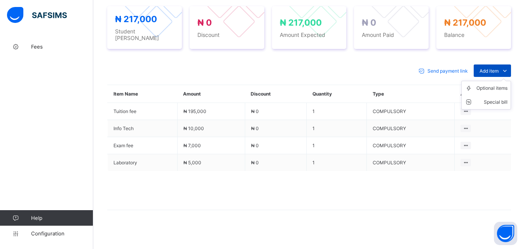
click at [492, 68] on span "Add item" at bounding box center [489, 71] width 19 height 6
click at [493, 84] on div "Optional items" at bounding box center [491, 88] width 31 height 8
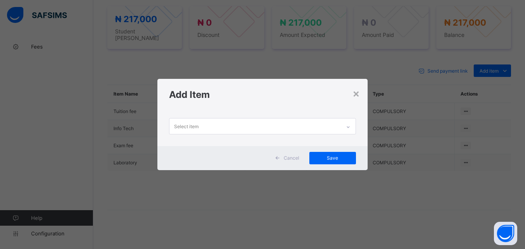
click at [351, 123] on div at bounding box center [348, 127] width 13 height 12
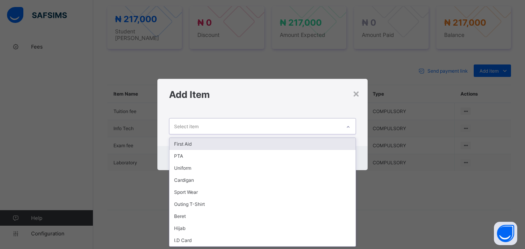
click at [345, 141] on div "First Aid" at bounding box center [262, 144] width 186 height 12
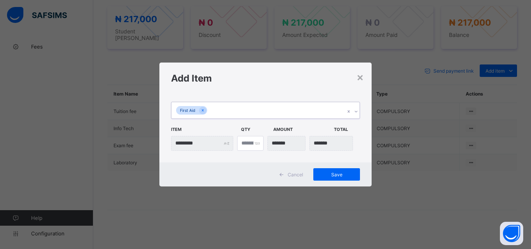
click at [354, 113] on icon at bounding box center [356, 112] width 5 height 8
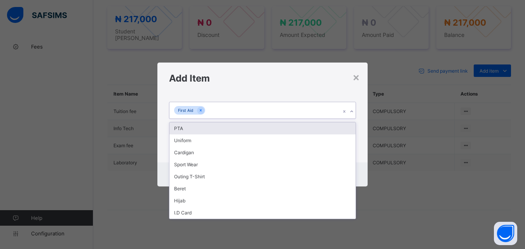
click at [344, 128] on div "PTA" at bounding box center [262, 128] width 186 height 12
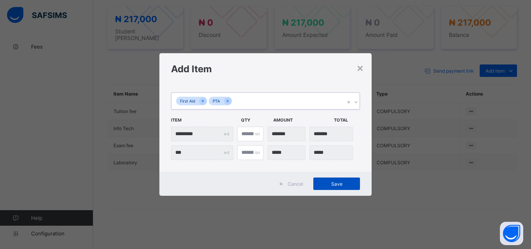
click at [337, 182] on span "Save" at bounding box center [336, 184] width 35 height 6
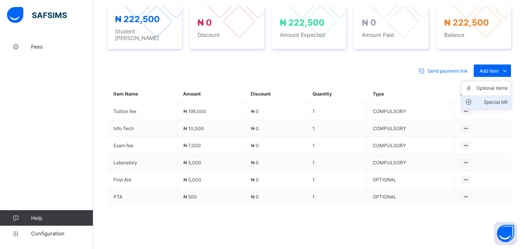
click at [497, 98] on div "Special bill" at bounding box center [491, 102] width 31 height 8
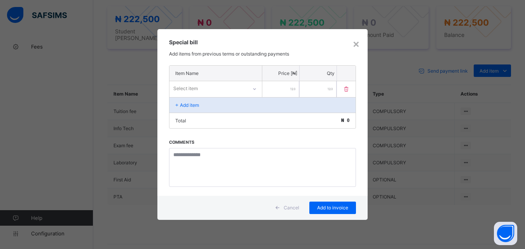
click at [254, 85] on icon at bounding box center [254, 89] width 5 height 8
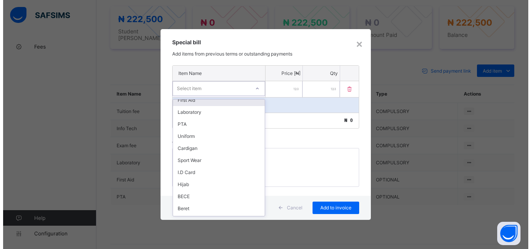
scroll to position [112, 0]
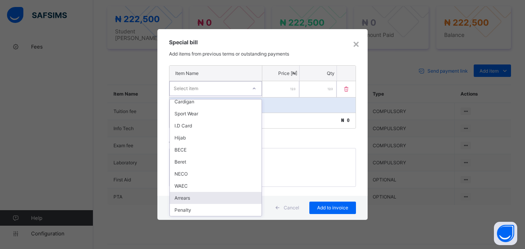
click at [214, 194] on div "Arrears" at bounding box center [216, 198] width 92 height 12
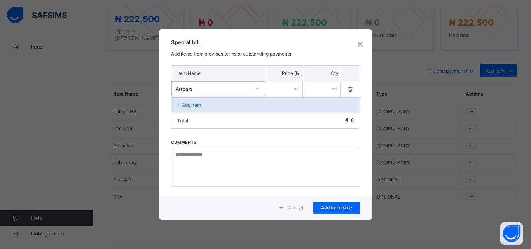
click at [290, 89] on input "number" at bounding box center [283, 89] width 37 height 16
type input "*****"
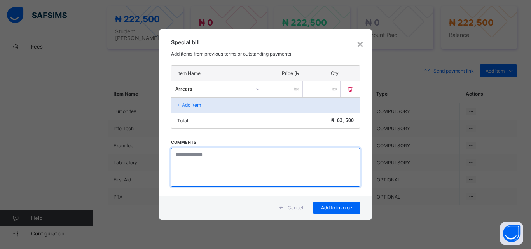
click at [197, 160] on textarea at bounding box center [265, 167] width 189 height 39
paste textarea "**********"
type textarea "**********"
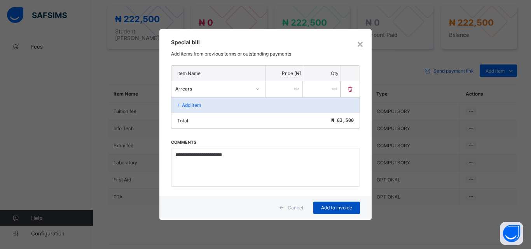
click at [329, 212] on div "Add to invoice" at bounding box center [336, 208] width 47 height 12
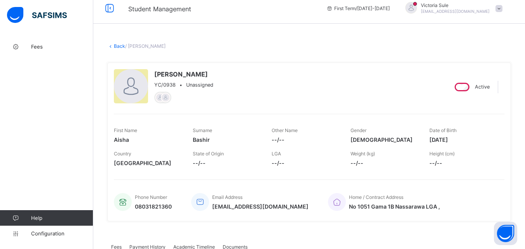
scroll to position [0, 0]
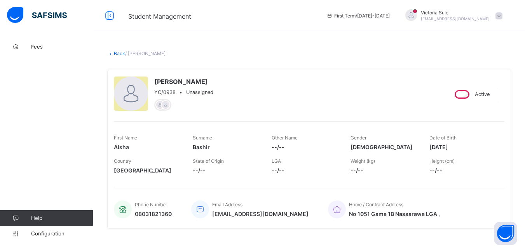
click at [120, 54] on link "Back" at bounding box center [119, 54] width 11 height 6
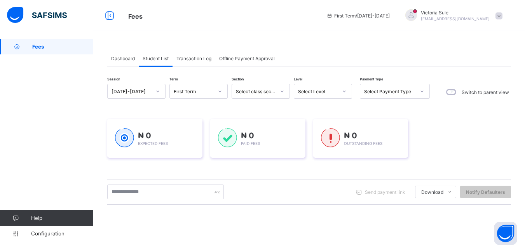
click at [335, 97] on div "Select Level" at bounding box center [323, 91] width 58 height 15
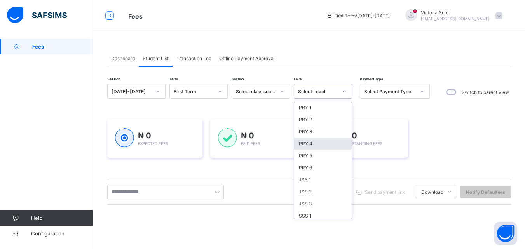
scroll to position [78, 0]
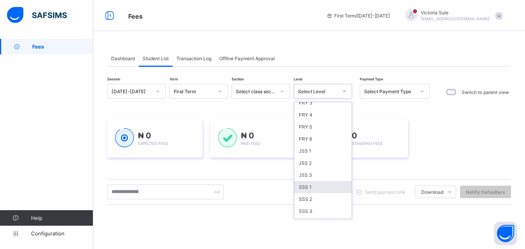
click at [319, 188] on div "SSS 1" at bounding box center [323, 187] width 58 height 12
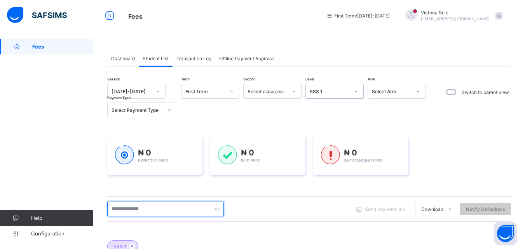
click at [131, 210] on input "text" at bounding box center [165, 209] width 117 height 15
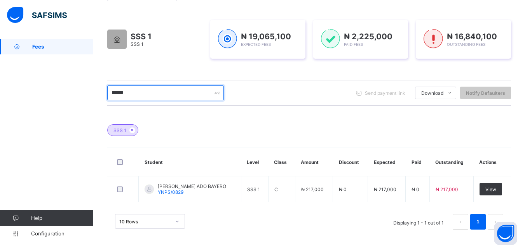
scroll to position [116, 0]
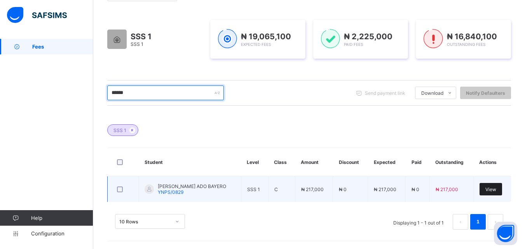
type input "******"
click at [496, 187] on span "View" at bounding box center [490, 190] width 11 height 6
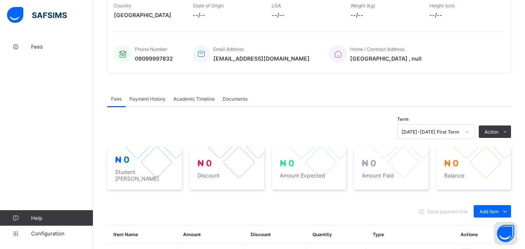
scroll to position [256, 0]
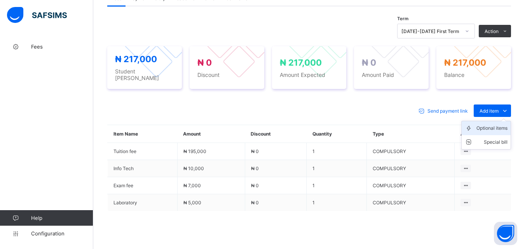
click at [497, 126] on div "Optional items" at bounding box center [491, 128] width 31 height 8
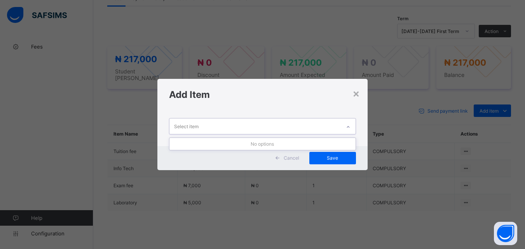
click at [351, 126] on icon at bounding box center [348, 127] width 5 height 8
click at [358, 96] on div "×" at bounding box center [356, 93] width 7 height 13
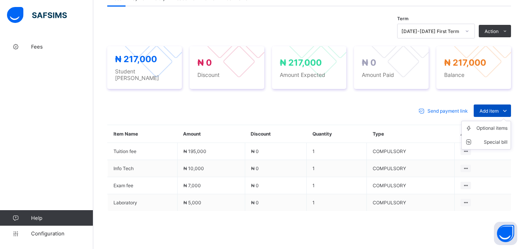
click at [492, 108] on span "Add item" at bounding box center [489, 111] width 19 height 6
click at [490, 124] on div "Optional items" at bounding box center [491, 128] width 31 height 8
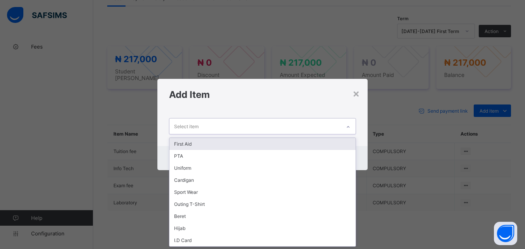
click at [350, 122] on div at bounding box center [348, 127] width 13 height 12
click at [340, 144] on div "First Aid" at bounding box center [262, 144] width 186 height 12
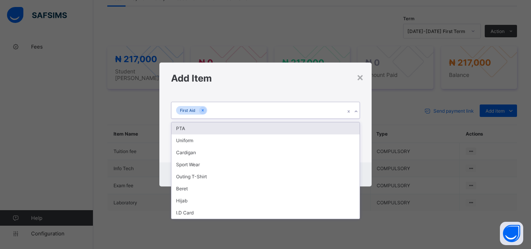
click at [354, 107] on div at bounding box center [355, 111] width 7 height 12
click at [345, 128] on div "PTA" at bounding box center [265, 128] width 188 height 12
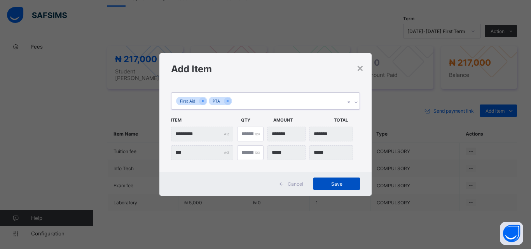
click at [343, 180] on div "Save" at bounding box center [336, 184] width 47 height 12
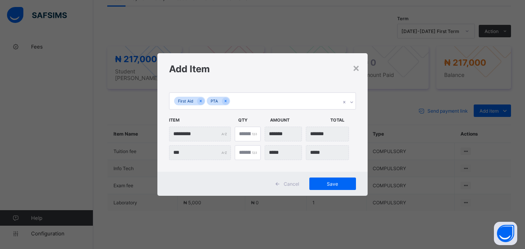
click at [330, 217] on div "× Add Item First Aid PTA Item Qty Amount Total ********* * *** * Cancel Save" at bounding box center [262, 124] width 525 height 249
click at [359, 65] on div "×" at bounding box center [356, 67] width 7 height 13
